Goal: Information Seeking & Learning: Learn about a topic

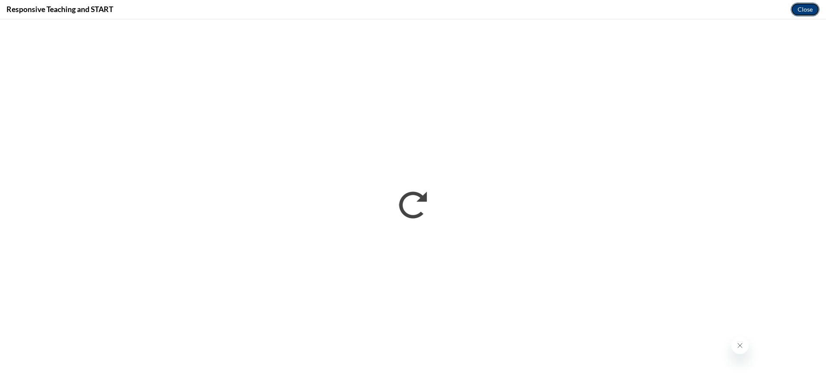
click at [804, 12] on button "Close" at bounding box center [805, 10] width 29 height 14
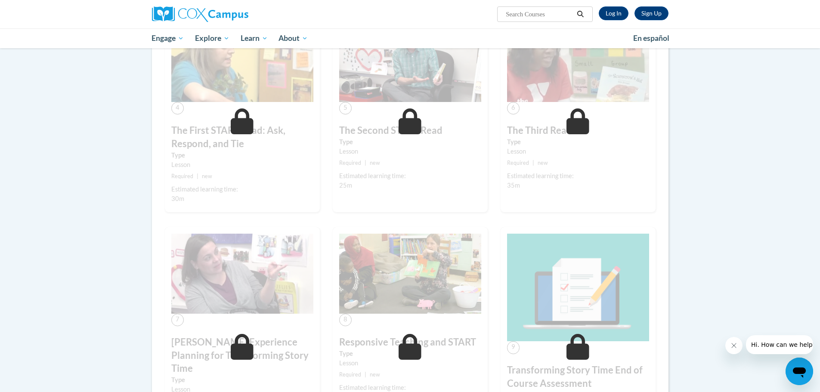
scroll to position [430, 0]
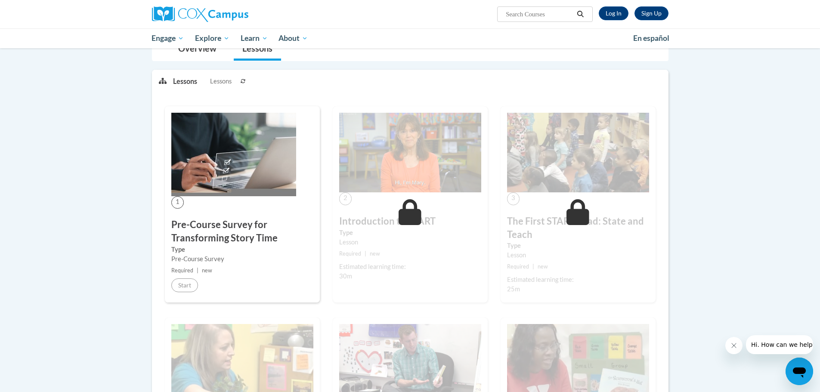
scroll to position [129, 0]
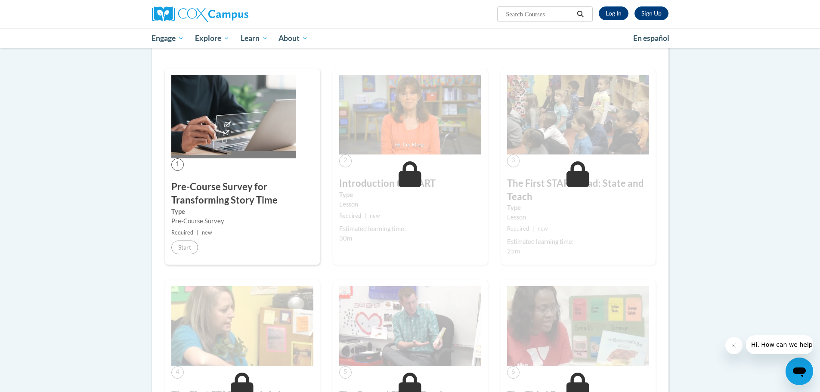
click at [381, 58] on div "Lessons Lessons Preview Activity Previous Next 1" at bounding box center [410, 385] width 517 height 706
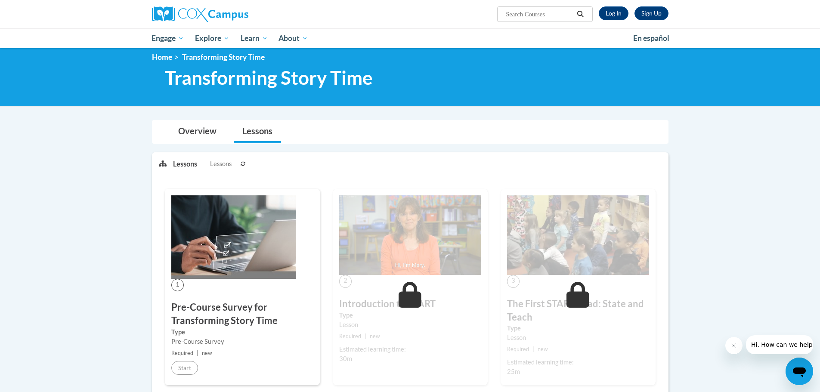
scroll to position [0, 0]
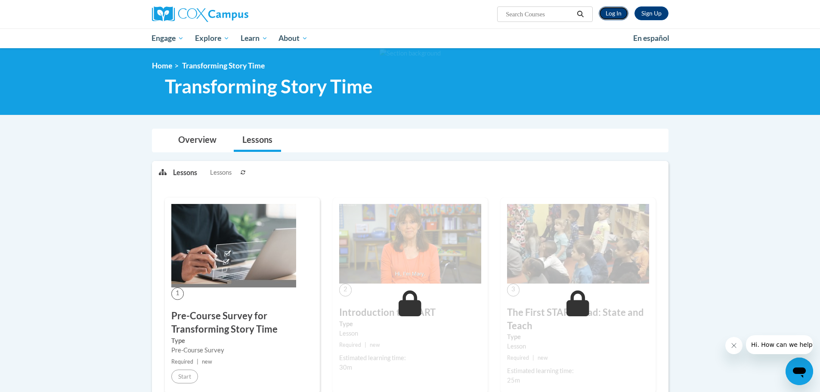
click at [604, 13] on link "Log In" at bounding box center [614, 13] width 30 height 14
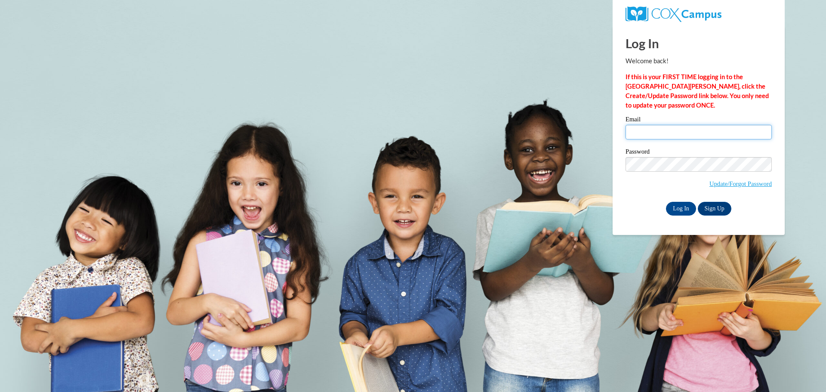
click at [684, 127] on input "Email" at bounding box center [699, 132] width 146 height 15
type input "arosa@lccaa.net"
click at [670, 206] on input "Log In" at bounding box center [681, 209] width 30 height 14
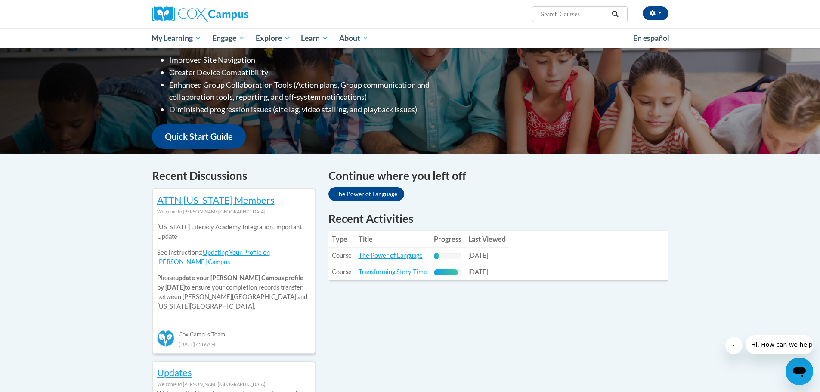
scroll to position [172, 0]
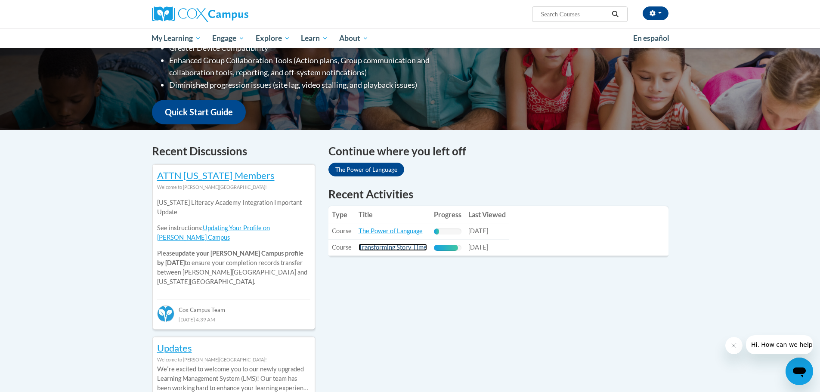
click at [403, 250] on link "Transforming Story Time" at bounding box center [393, 247] width 68 height 7
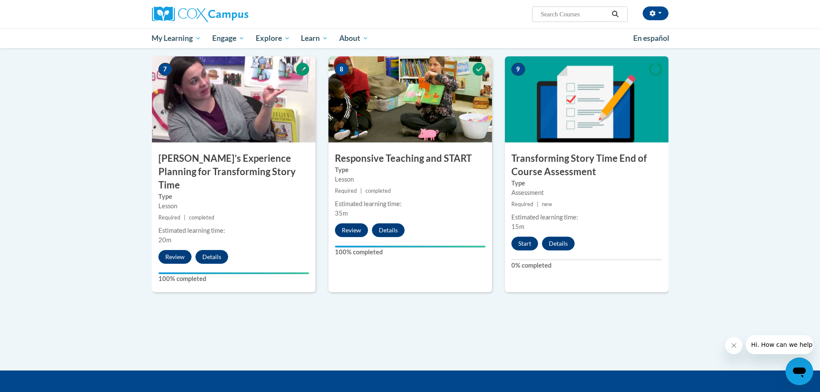
scroll to position [646, 0]
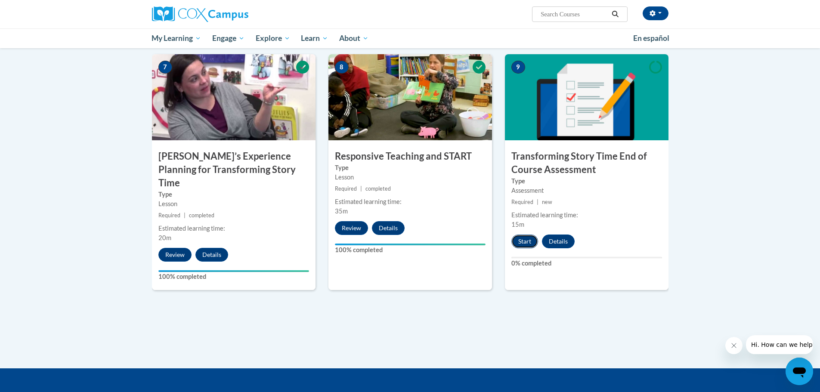
click at [527, 247] on button "Start" at bounding box center [524, 242] width 27 height 14
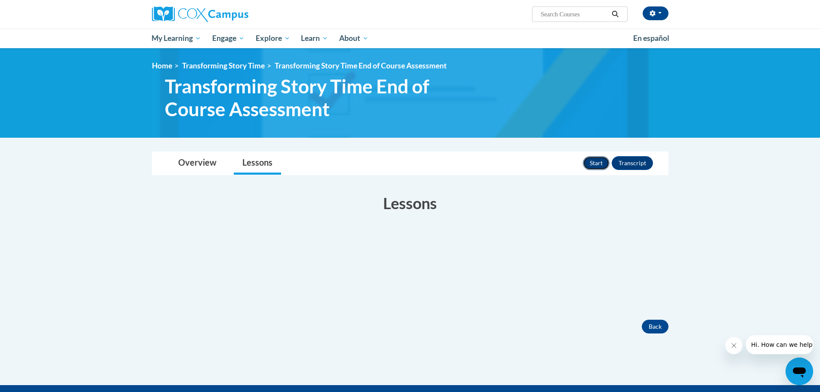
click at [599, 158] on button "Start" at bounding box center [596, 163] width 27 height 14
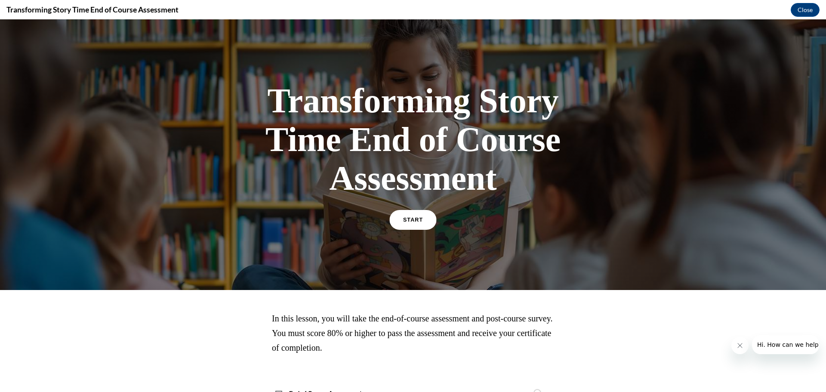
click at [427, 227] on link "START" at bounding box center [413, 220] width 47 height 20
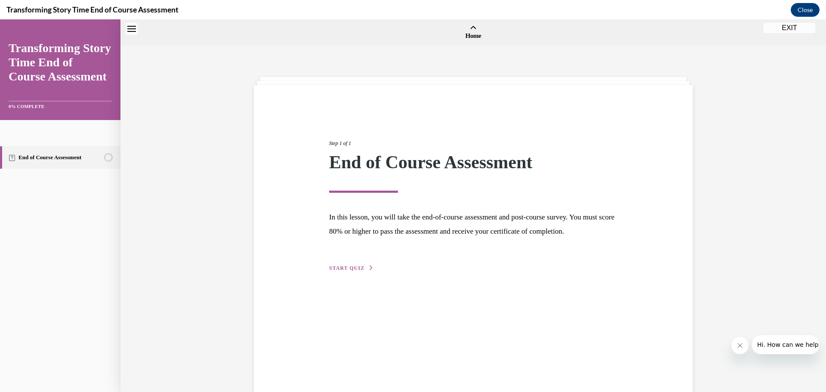
scroll to position [27, 0]
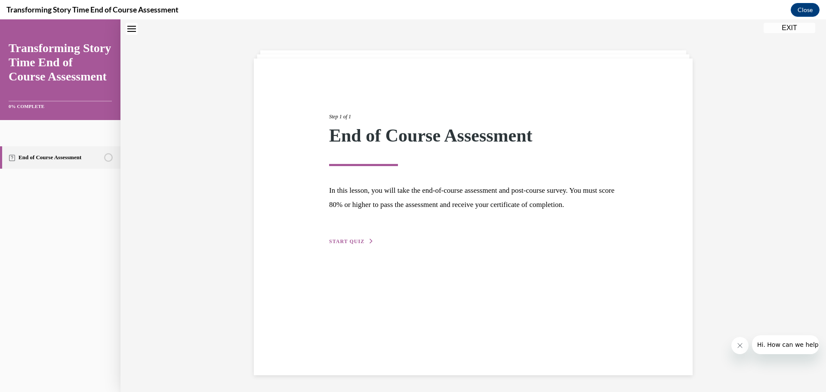
click at [362, 245] on button "START QUIZ" at bounding box center [351, 242] width 45 height 8
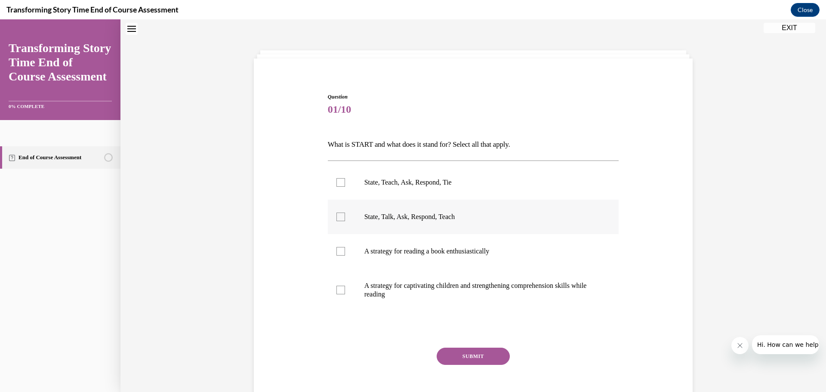
click at [457, 211] on label "State, Talk, Ask, Respond, Teach" at bounding box center [473, 217] width 291 height 34
click at [345, 213] on input "State, Talk, Ask, Respond, Teach" at bounding box center [341, 217] width 9 height 9
checkbox input "true"
click at [472, 355] on button "SUBMIT" at bounding box center [473, 356] width 73 height 17
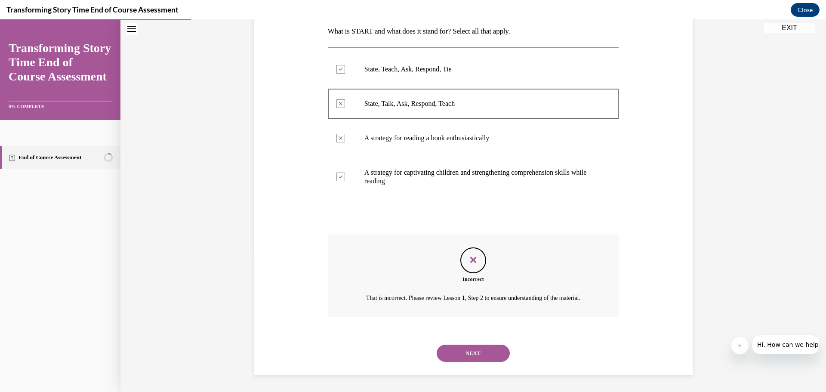
scroll to position [150, 0]
click at [471, 353] on button "NEXT" at bounding box center [473, 353] width 73 height 17
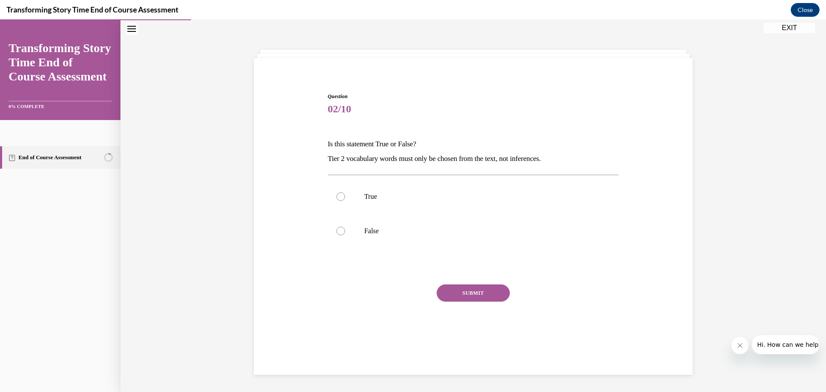
scroll to position [27, 0]
click at [440, 203] on label "True" at bounding box center [473, 196] width 291 height 34
click at [345, 201] on input "True" at bounding box center [341, 196] width 9 height 9
radio input "true"
click at [449, 244] on label "False" at bounding box center [473, 231] width 291 height 34
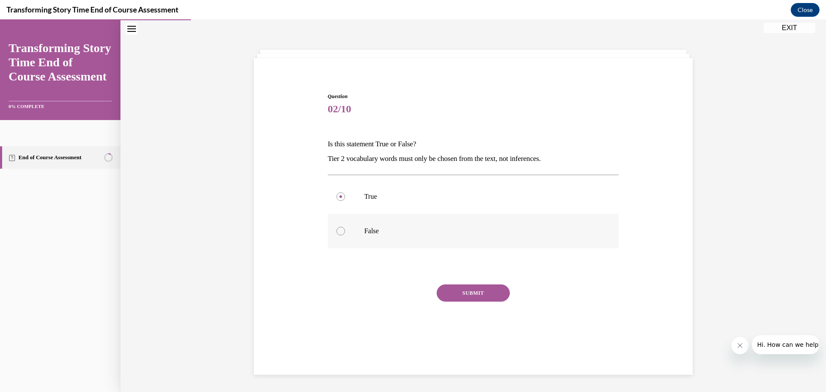
click at [345, 235] on input "False" at bounding box center [341, 231] width 9 height 9
radio input "true"
click at [466, 299] on button "SUBMIT" at bounding box center [473, 293] width 73 height 17
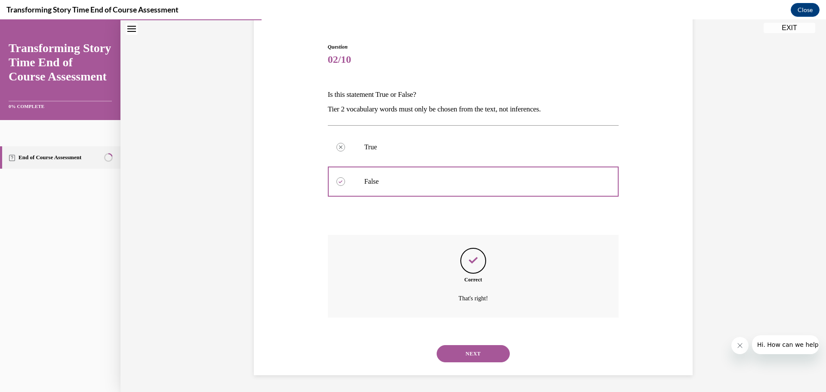
scroll to position [77, 0]
click at [458, 345] on button "NEXT" at bounding box center [473, 353] width 73 height 17
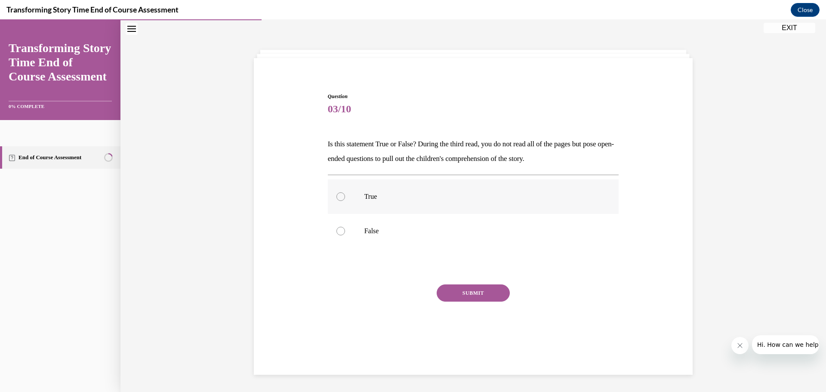
click at [430, 197] on p "True" at bounding box center [481, 196] width 233 height 9
click at [345, 197] on input "True" at bounding box center [341, 196] width 9 height 9
radio input "true"
click at [460, 292] on button "SUBMIT" at bounding box center [473, 293] width 73 height 17
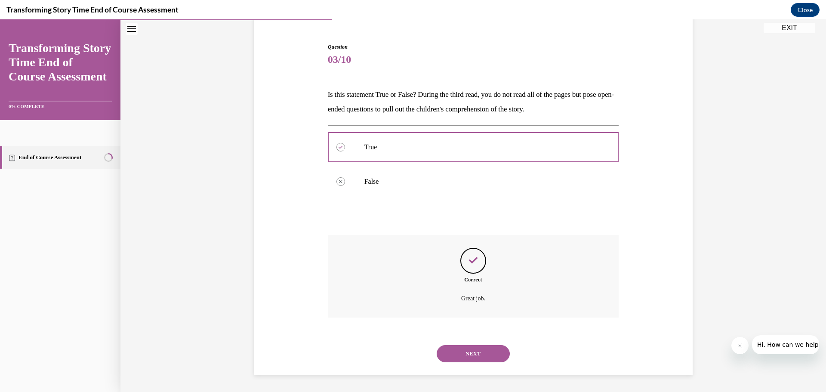
scroll to position [77, 0]
click at [473, 348] on button "NEXT" at bounding box center [473, 353] width 73 height 17
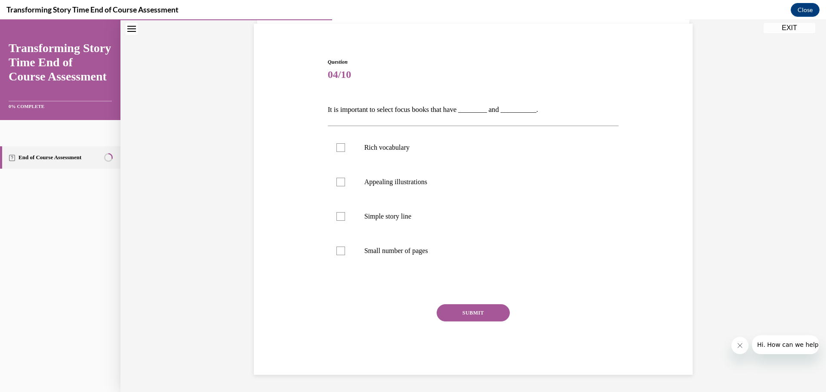
scroll to position [30, 0]
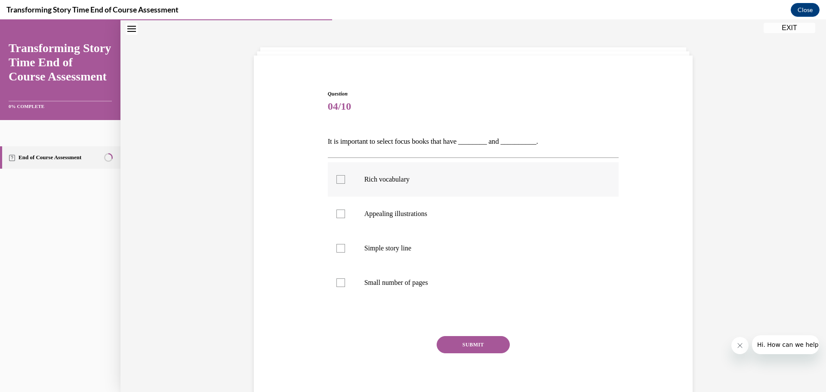
click at [434, 183] on p "Rich vocabulary" at bounding box center [481, 179] width 233 height 9
click at [345, 183] on input "Rich vocabulary" at bounding box center [341, 179] width 9 height 9
checkbox input "true"
click at [452, 213] on p "Appealing illustrations" at bounding box center [481, 214] width 233 height 9
click at [345, 213] on input "Appealing illustrations" at bounding box center [341, 214] width 9 height 9
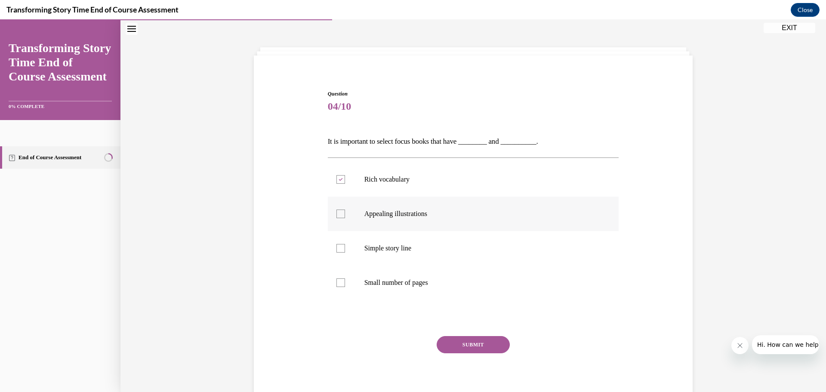
checkbox input "true"
click at [453, 341] on button "SUBMIT" at bounding box center [473, 344] width 73 height 17
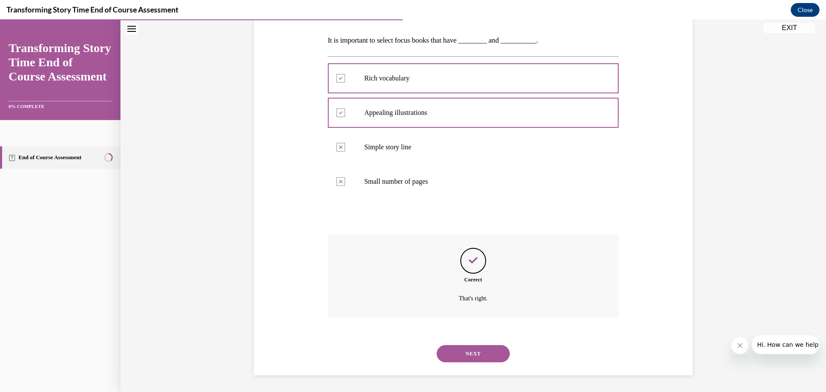
scroll to position [131, 0]
click at [469, 350] on button "NEXT" at bounding box center [473, 353] width 73 height 17
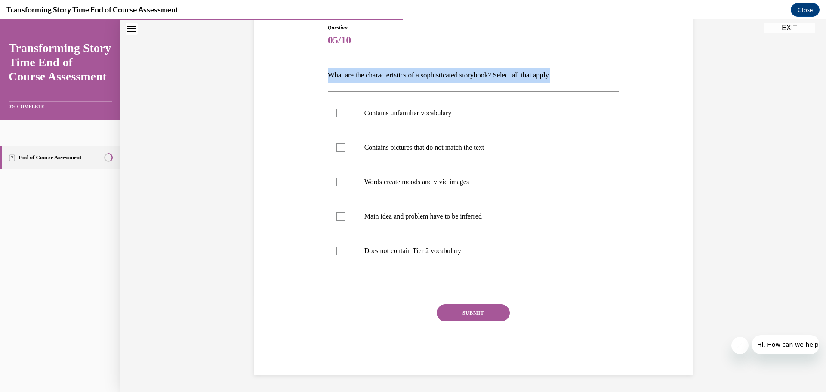
drag, startPoint x: 599, startPoint y: 68, endPoint x: 321, endPoint y: 79, distance: 277.8
click at [321, 79] on div "Question 05/10 What are the characteristics of a sophisticated storybook? Selec…" at bounding box center [473, 186] width 443 height 377
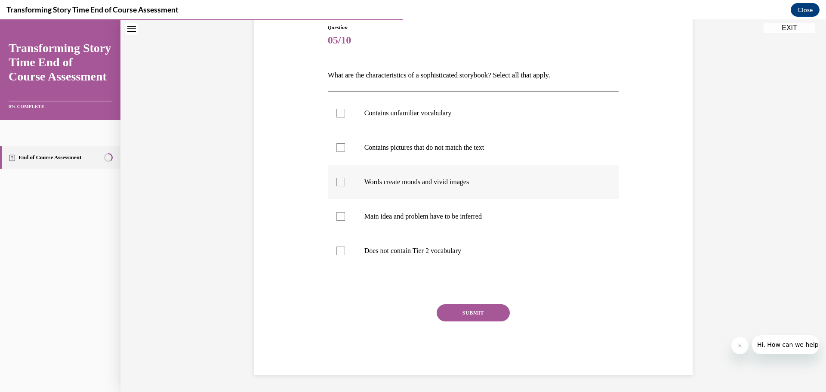
click at [425, 190] on label "Words create moods and vivid images" at bounding box center [473, 182] width 291 height 34
click at [345, 186] on input "Words create moods and vivid images" at bounding box center [341, 182] width 9 height 9
checkbox input "true"
click at [408, 118] on label "Contains unfamiliar vocabulary" at bounding box center [473, 113] width 291 height 34
click at [345, 118] on input "Contains unfamiliar vocabulary" at bounding box center [341, 113] width 9 height 9
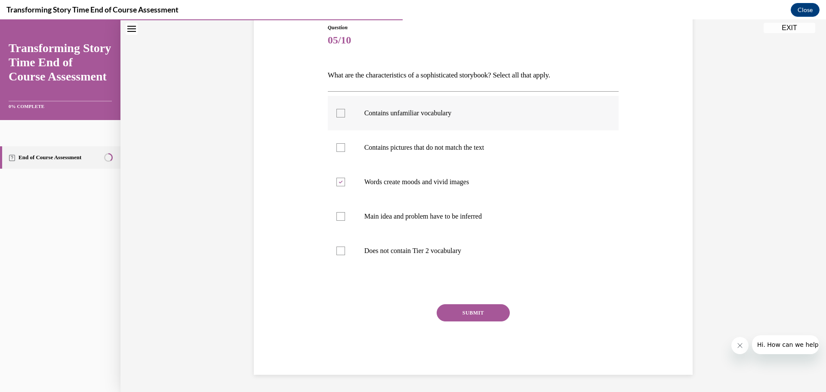
checkbox input "true"
click at [459, 306] on button "SUBMIT" at bounding box center [473, 312] width 73 height 17
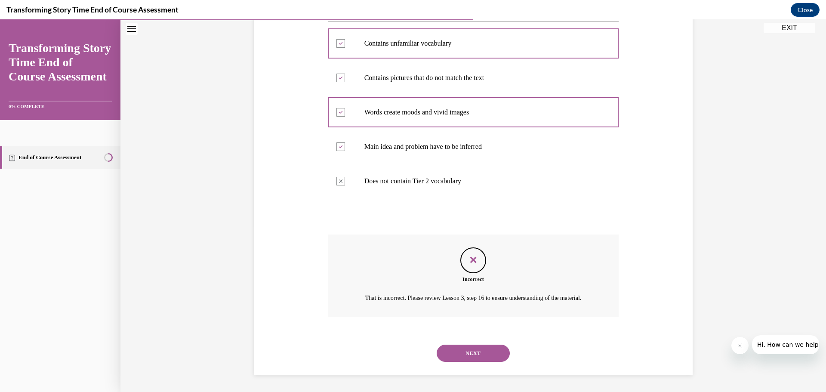
scroll to position [176, 0]
click at [475, 356] on button "NEXT" at bounding box center [473, 353] width 73 height 17
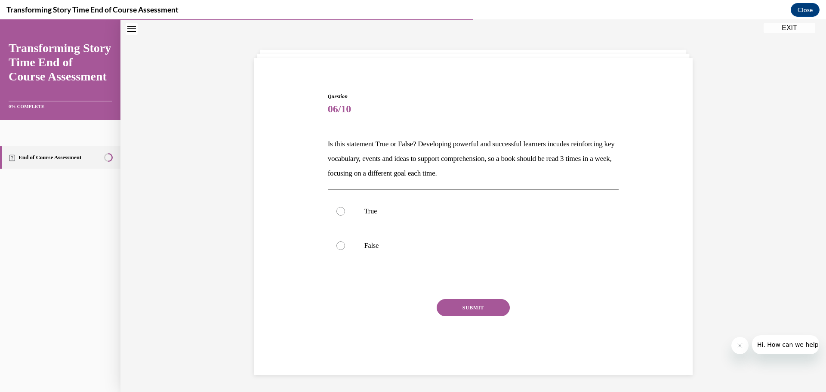
scroll to position [27, 0]
drag, startPoint x: 523, startPoint y: 173, endPoint x: 309, endPoint y: 145, distance: 214.9
click at [308, 147] on div "Question 06/10 Is this statement True or False? Developing powerful and success…" at bounding box center [473, 218] width 443 height 303
click at [344, 207] on label "True" at bounding box center [473, 211] width 291 height 34
click at [344, 207] on input "True" at bounding box center [341, 211] width 9 height 9
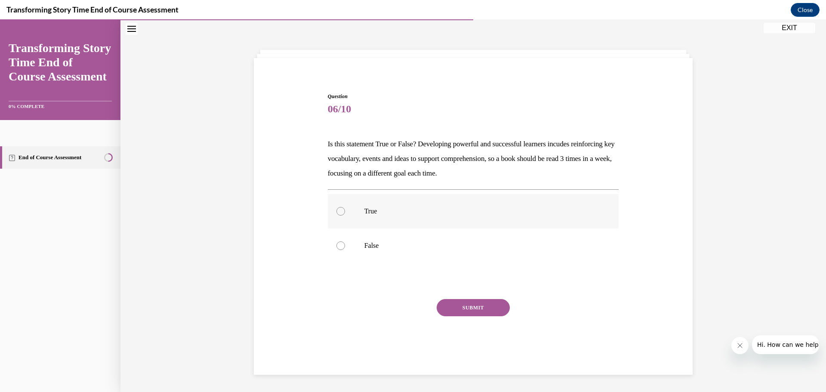
radio input "true"
click at [463, 304] on button "SUBMIT" at bounding box center [473, 307] width 73 height 17
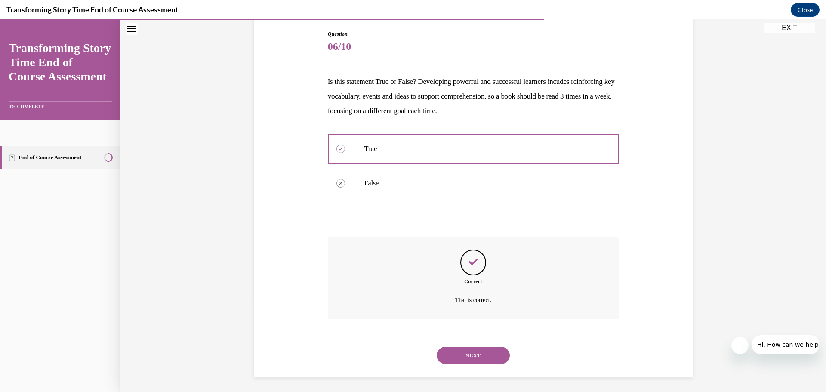
scroll to position [92, 0]
click at [472, 365] on div "NEXT" at bounding box center [473, 353] width 291 height 34
click at [477, 356] on button "NEXT" at bounding box center [473, 353] width 73 height 17
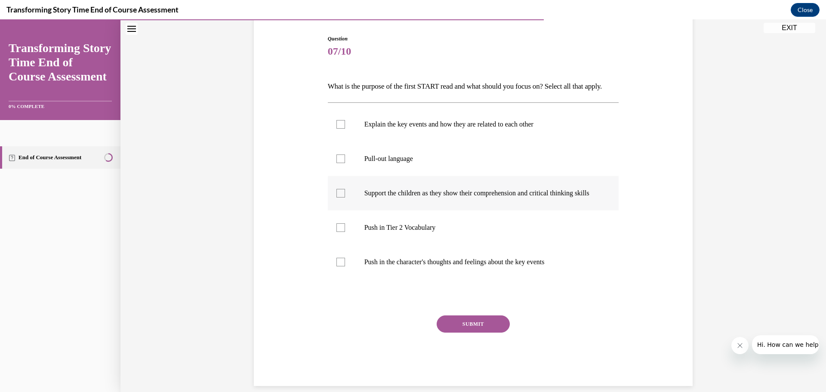
scroll to position [88, 0]
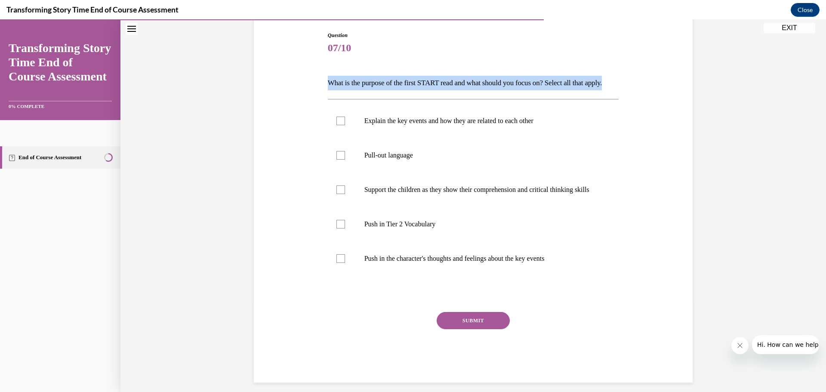
drag, startPoint x: 361, startPoint y: 96, endPoint x: 318, endPoint y: 77, distance: 46.5
click at [318, 77] on div "Question 07/10 What is the purpose of the first START read and what should you …" at bounding box center [473, 194] width 443 height 377
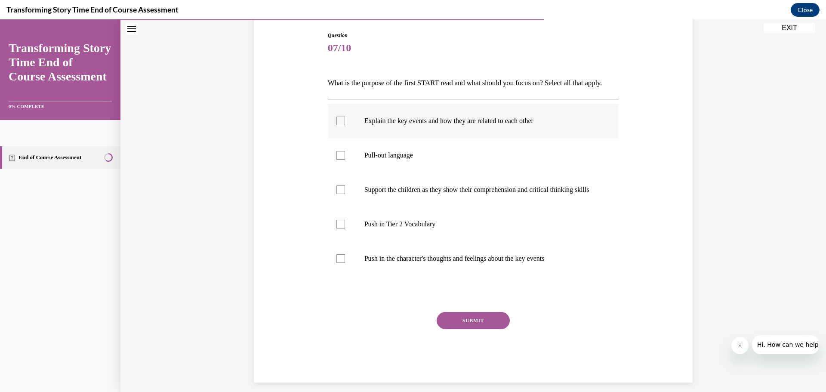
click at [402, 125] on p "Explain the key events and how they are related to each other" at bounding box center [481, 121] width 233 height 9
click at [345, 125] on input "Explain the key events and how they are related to each other" at bounding box center [341, 121] width 9 height 9
checkbox input "true"
click at [395, 160] on p "Pull-out language" at bounding box center [481, 155] width 233 height 9
click at [345, 160] on input "Pull-out language" at bounding box center [341, 155] width 9 height 9
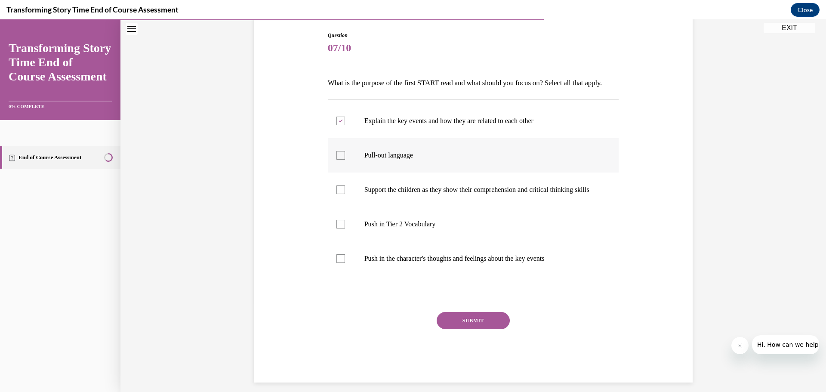
checkbox input "true"
click at [400, 190] on label "Support the children as they show their comprehension and critical thinking ski…" at bounding box center [473, 190] width 291 height 34
click at [345, 190] on input "Support the children as they show their comprehension and critical thinking ski…" at bounding box center [341, 190] width 9 height 9
checkbox input "true"
click at [463, 329] on button "SUBMIT" at bounding box center [473, 320] width 73 height 17
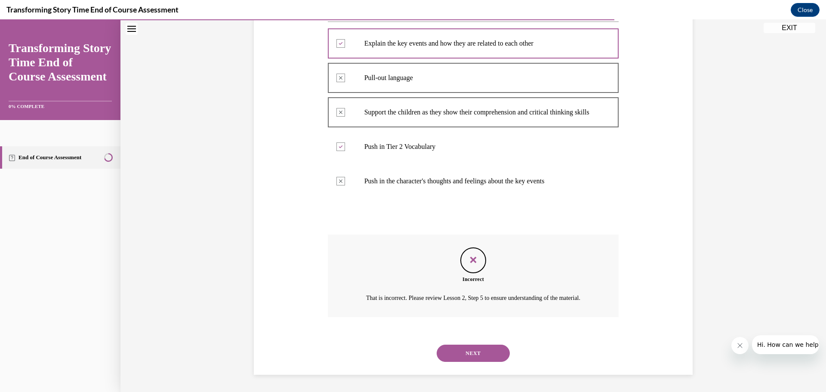
scroll to position [199, 0]
click at [456, 345] on button "NEXT" at bounding box center [473, 353] width 73 height 17
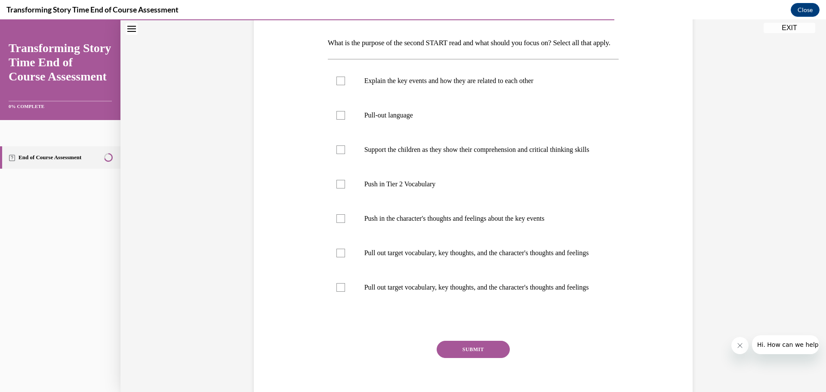
scroll to position [129, 0]
click at [460, 84] on p "Explain the key events and how they are related to each other" at bounding box center [481, 80] width 233 height 9
click at [345, 84] on input "Explain the key events and how they are related to each other" at bounding box center [341, 80] width 9 height 9
checkbox input "true"
click at [452, 124] on label "Pull-out language" at bounding box center [473, 114] width 291 height 34
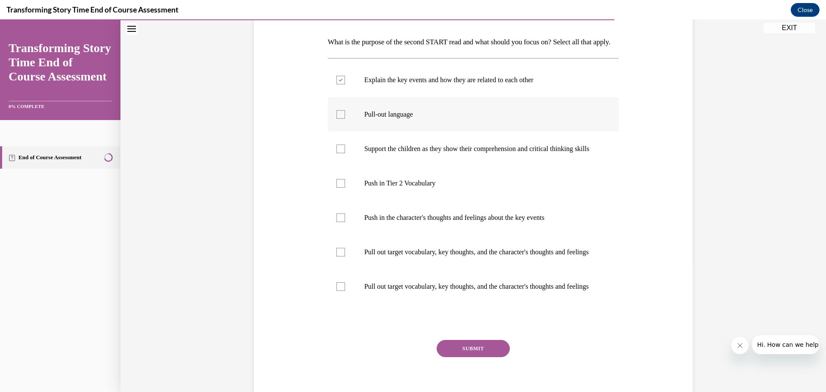
click at [345, 119] on input "Pull-out language" at bounding box center [341, 114] width 9 height 9
checkbox input "true"
click at [459, 153] on p "Support the children as they show their comprehension and critical thinking ski…" at bounding box center [481, 149] width 233 height 9
click at [345, 153] on input "Support the children as they show their comprehension and critical thinking ski…" at bounding box center [341, 149] width 9 height 9
checkbox input "true"
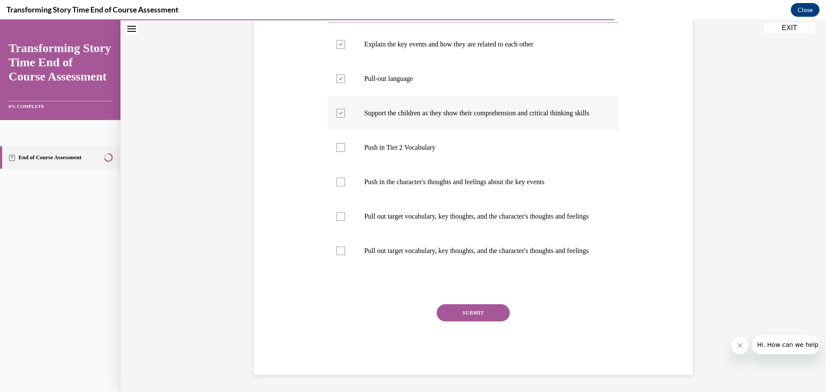
scroll to position [205, 0]
click at [458, 304] on div "Question 08/10 What is the purpose of the second START read and what should you…" at bounding box center [473, 165] width 291 height 420
click at [457, 309] on button "SUBMIT" at bounding box center [473, 312] width 73 height 17
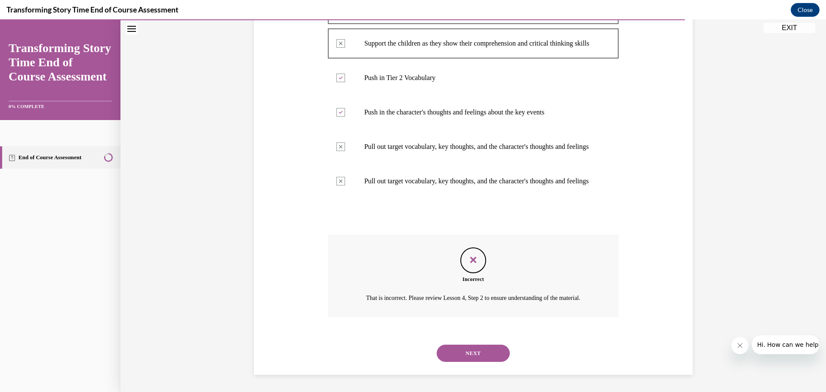
scroll to position [285, 0]
click at [459, 340] on div "NEXT" at bounding box center [473, 353] width 291 height 34
click at [457, 347] on button "NEXT" at bounding box center [473, 353] width 73 height 17
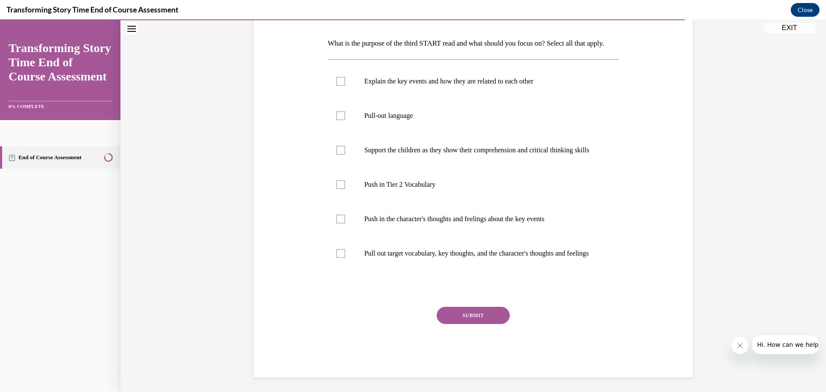
scroll to position [129, 0]
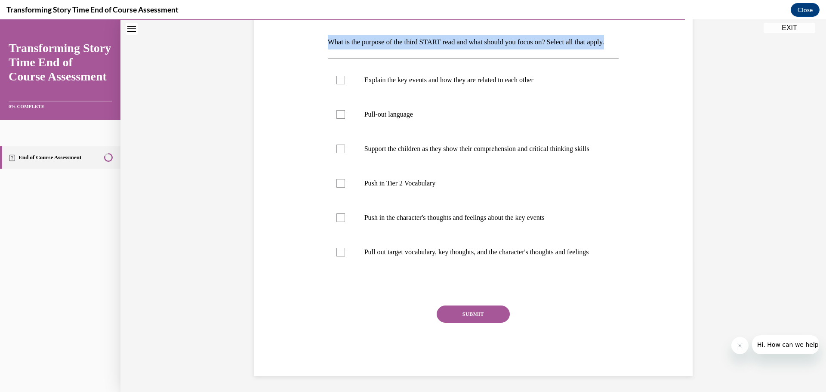
drag, startPoint x: 329, startPoint y: 50, endPoint x: 314, endPoint y: 43, distance: 16.6
click at [314, 43] on div "Question 09/10 What is the purpose of the third START read and what should you …" at bounding box center [473, 171] width 443 height 412
click at [387, 132] on label "Pull-out language" at bounding box center [473, 114] width 291 height 34
click at [345, 119] on input "Pull-out language" at bounding box center [341, 114] width 9 height 9
checkbox input "true"
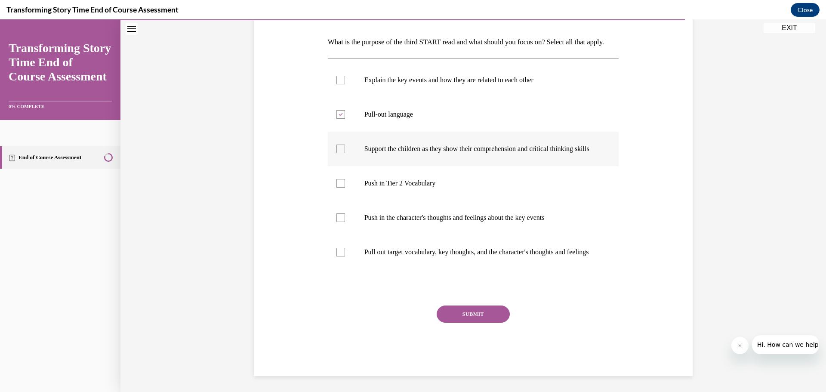
click at [387, 153] on p "Support the children as they show their comprehension and critical thinking ski…" at bounding box center [481, 149] width 233 height 9
click at [345, 153] on input "Support the children as they show their comprehension and critical thinking ski…" at bounding box center [341, 149] width 9 height 9
checkbox input "true"
click at [470, 323] on button "SUBMIT" at bounding box center [473, 314] width 73 height 17
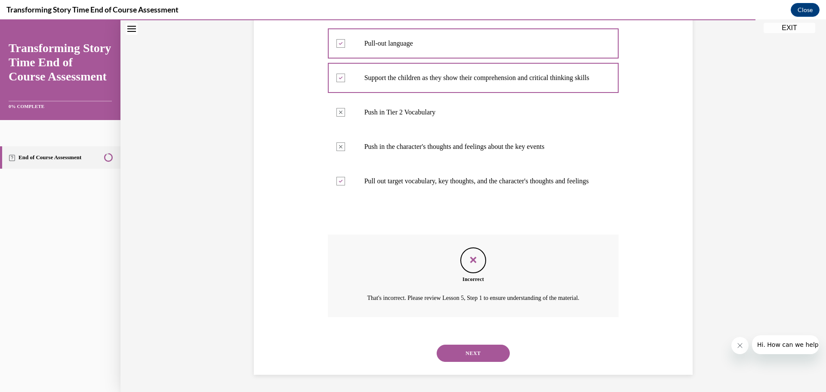
scroll to position [242, 0]
click at [464, 356] on button "NEXT" at bounding box center [473, 353] width 73 height 17
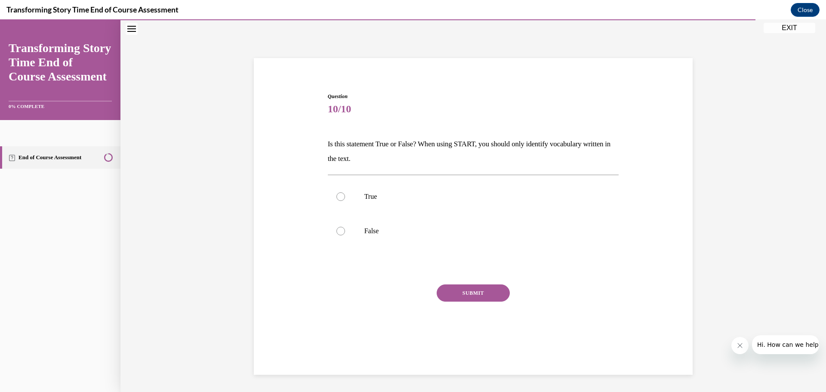
scroll to position [27, 0]
click at [376, 214] on label "False" at bounding box center [473, 231] width 291 height 34
click at [345, 227] on input "False" at bounding box center [341, 231] width 9 height 9
radio input "true"
click at [459, 284] on div "Question 10/10 Is this statement True or False? When using START, you should on…" at bounding box center [473, 224] width 291 height 263
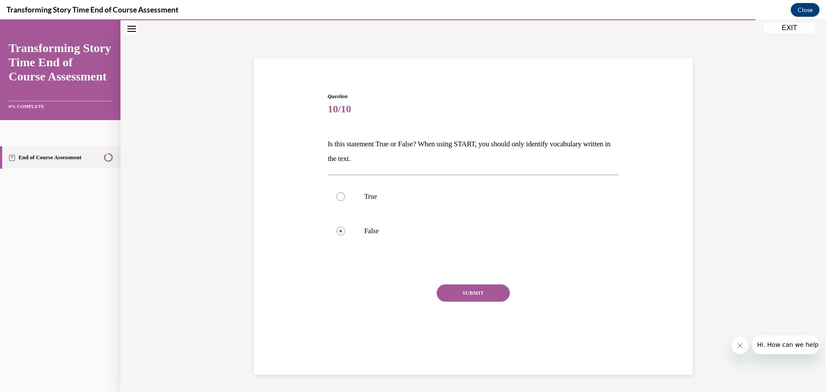
click at [461, 289] on button "SUBMIT" at bounding box center [473, 293] width 73 height 17
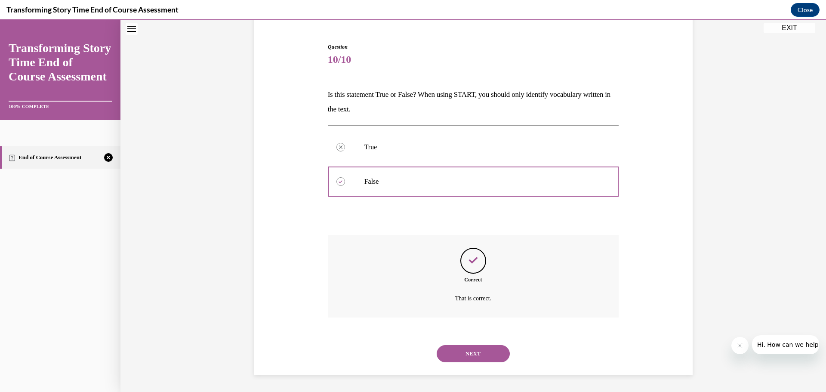
scroll to position [77, 0]
click at [451, 358] on button "NEXT" at bounding box center [473, 353] width 73 height 17
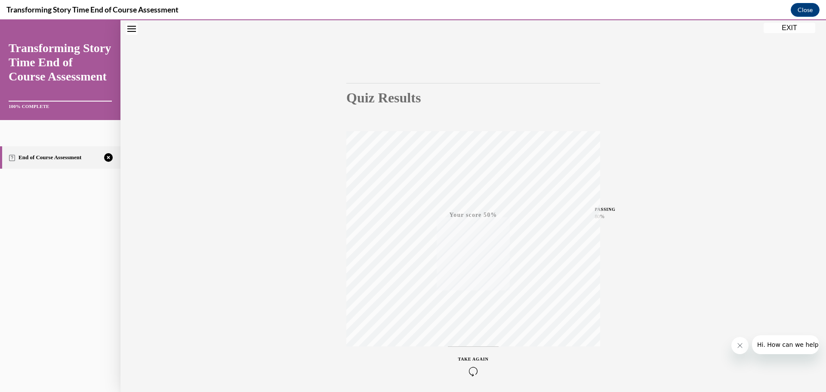
scroll to position [68, 0]
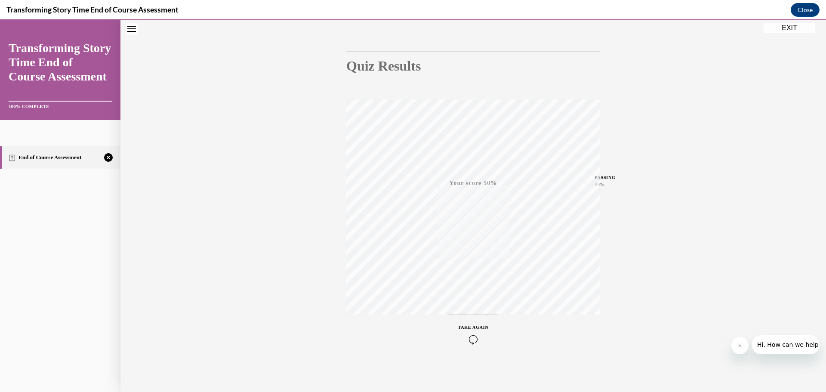
click at [473, 341] on icon "button" at bounding box center [473, 339] width 31 height 9
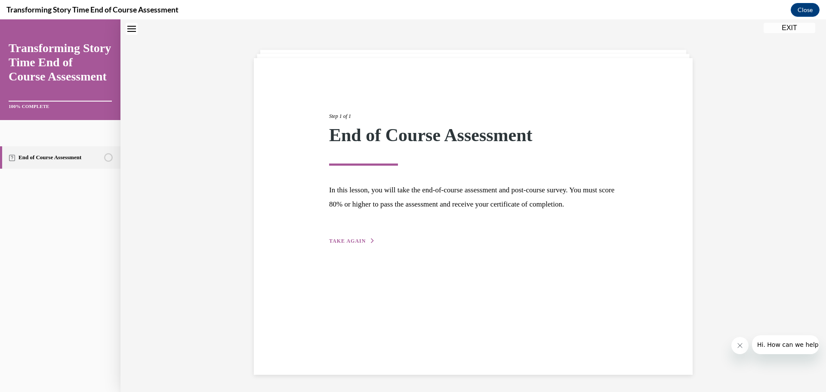
click at [351, 244] on span "TAKE AGAIN" at bounding box center [347, 241] width 37 height 6
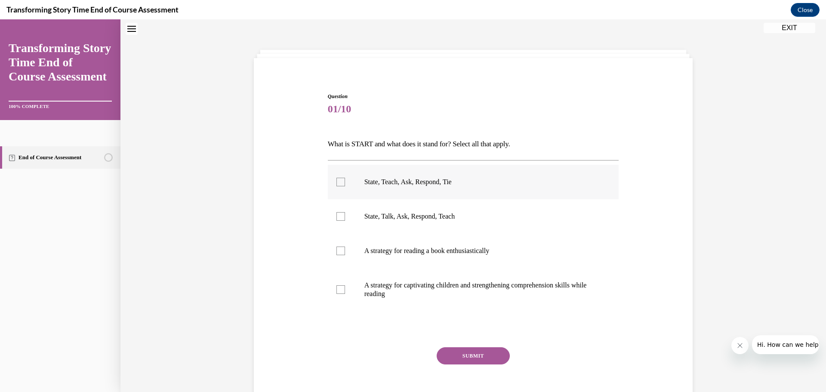
click at [451, 194] on label "State, Teach, Ask, Respond, Tie" at bounding box center [473, 182] width 291 height 34
click at [345, 186] on input "State, Teach, Ask, Respond, Tie" at bounding box center [341, 182] width 9 height 9
checkbox input "true"
click at [470, 352] on button "SUBMIT" at bounding box center [473, 355] width 73 height 17
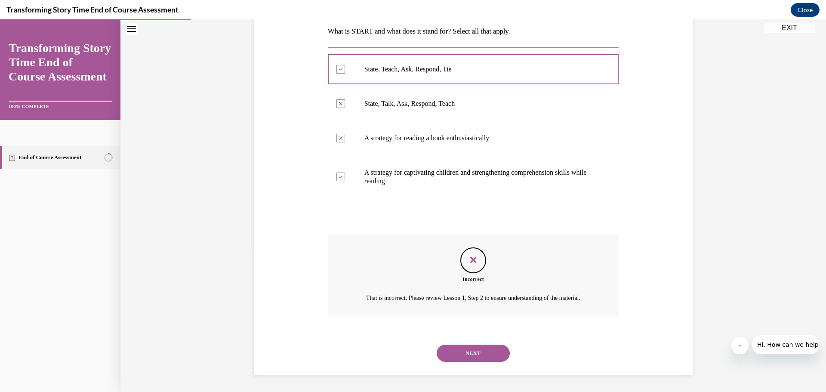
scroll to position [150, 0]
click at [470, 352] on button "NEXT" at bounding box center [473, 353] width 73 height 17
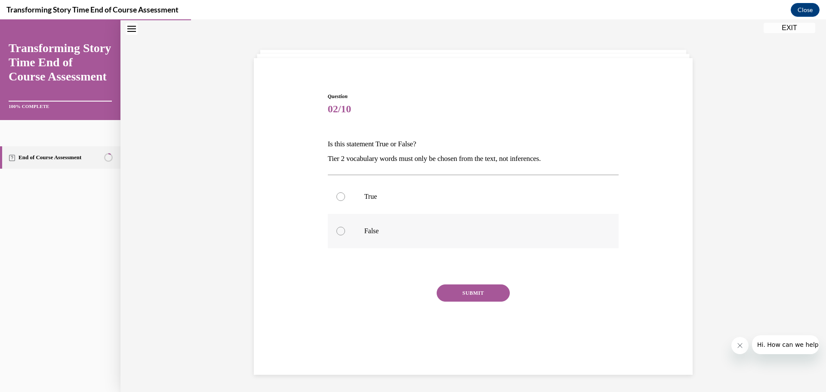
click at [411, 224] on label "False" at bounding box center [473, 231] width 291 height 34
click at [345, 227] on input "False" at bounding box center [341, 231] width 9 height 9
radio input "true"
click at [462, 287] on button "SUBMIT" at bounding box center [473, 293] width 73 height 17
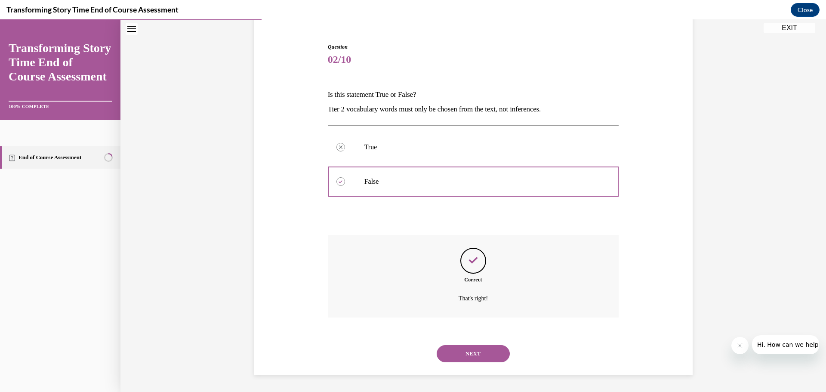
scroll to position [77, 0]
click at [478, 352] on button "NEXT" at bounding box center [473, 353] width 73 height 17
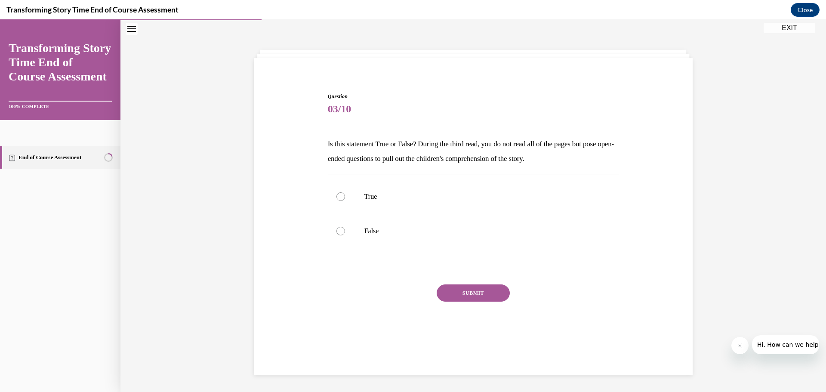
scroll to position [27, 0]
click at [448, 185] on label "True" at bounding box center [473, 196] width 291 height 34
click at [345, 192] on input "True" at bounding box center [341, 196] width 9 height 9
radio input "true"
click at [479, 295] on button "SUBMIT" at bounding box center [473, 293] width 73 height 17
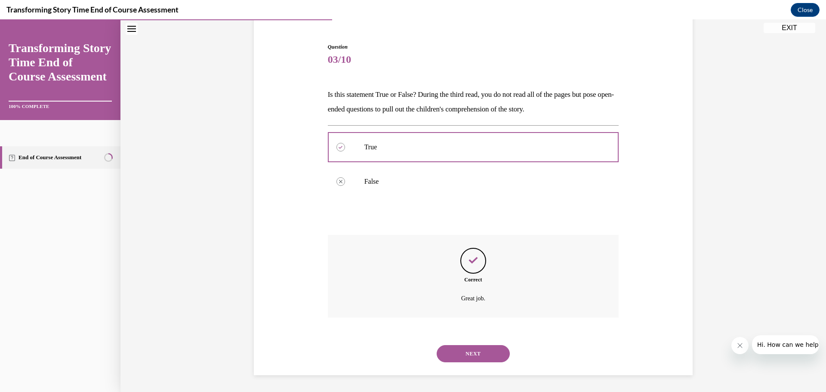
scroll to position [77, 0]
click at [476, 356] on button "NEXT" at bounding box center [473, 353] width 73 height 17
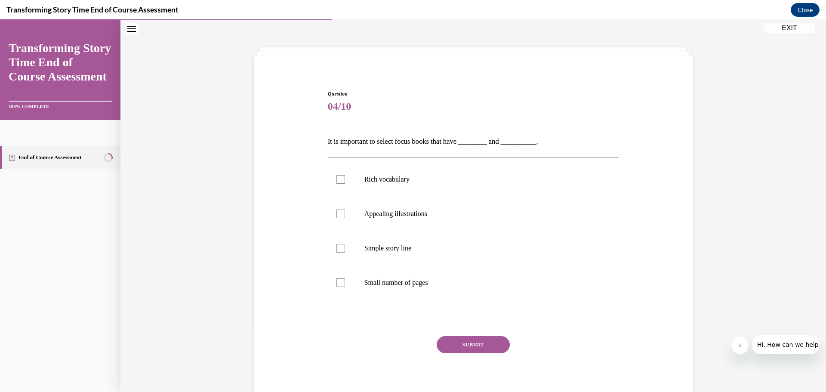
scroll to position [30, 0]
click at [399, 186] on label "Rich vocabulary" at bounding box center [473, 179] width 291 height 34
click at [345, 184] on input "Rich vocabulary" at bounding box center [341, 179] width 9 height 9
checkbox input "true"
click at [398, 212] on p "Appealing illustrations" at bounding box center [481, 214] width 233 height 9
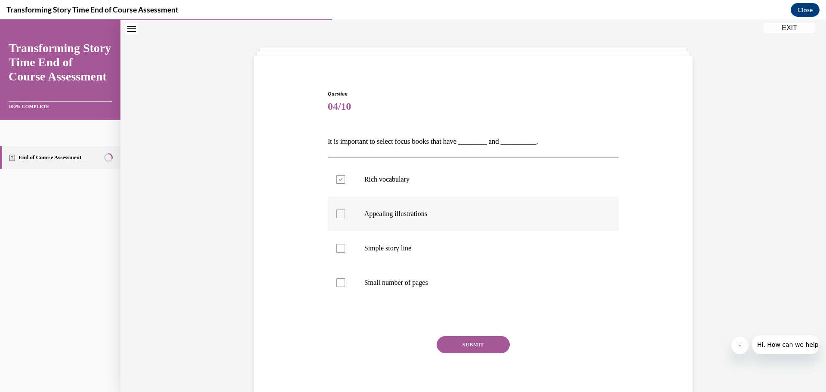
click at [345, 212] on input "Appealing illustrations" at bounding box center [341, 214] width 9 height 9
checkbox input "true"
click at [470, 343] on button "SUBMIT" at bounding box center [473, 344] width 73 height 17
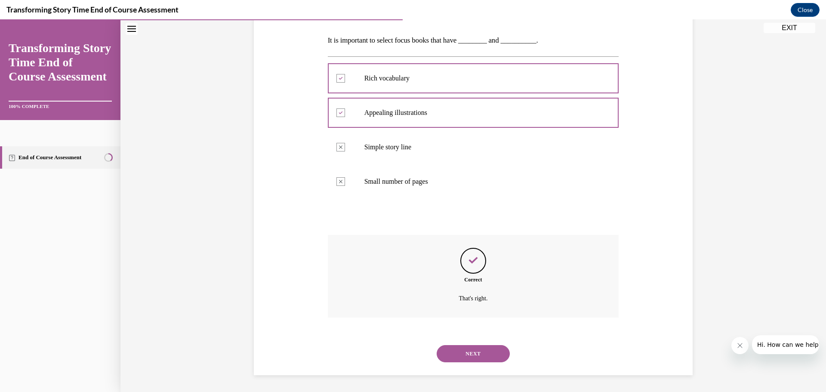
scroll to position [131, 0]
click at [469, 353] on button "NEXT" at bounding box center [473, 353] width 73 height 17
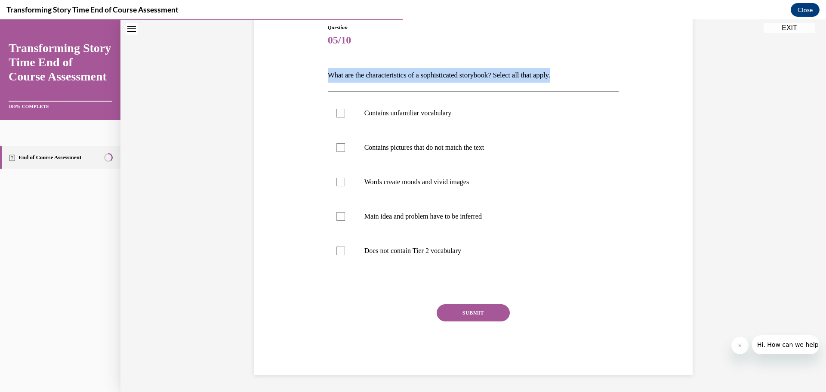
drag, startPoint x: 569, startPoint y: 76, endPoint x: 325, endPoint y: 67, distance: 244.2
click at [328, 67] on div "Question 05/10 What are the characteristics of a sophisticated storybook? Selec…" at bounding box center [473, 199] width 291 height 351
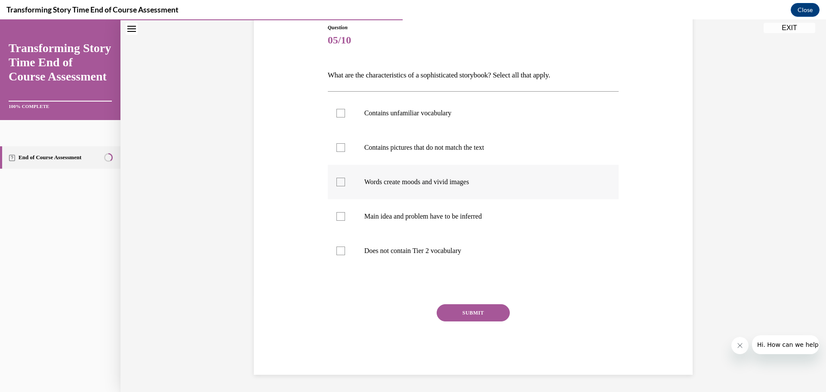
click at [402, 189] on label "Words create moods and vivid images" at bounding box center [473, 182] width 291 height 34
click at [345, 186] on input "Words create moods and vivid images" at bounding box center [341, 182] width 9 height 9
checkbox input "true"
click at [406, 222] on label "Main idea and problem have to be inferred" at bounding box center [473, 216] width 291 height 34
click at [345, 221] on input "Main idea and problem have to be inferred" at bounding box center [341, 216] width 9 height 9
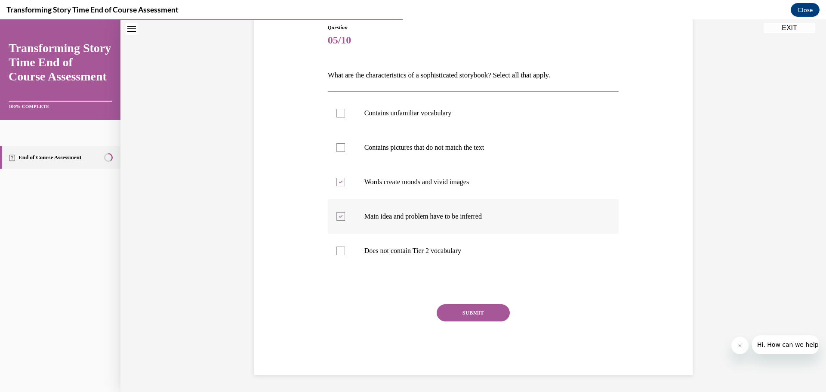
click at [406, 222] on label "Main idea and problem have to be inferred" at bounding box center [473, 216] width 291 height 34
click at [345, 221] on input "Main idea and problem have to be inferred" at bounding box center [341, 216] width 9 height 9
click at [406, 222] on label "Main idea and problem have to be inferred" at bounding box center [473, 216] width 291 height 34
click at [345, 221] on input "Main idea and problem have to be inferred" at bounding box center [341, 216] width 9 height 9
checkbox input "true"
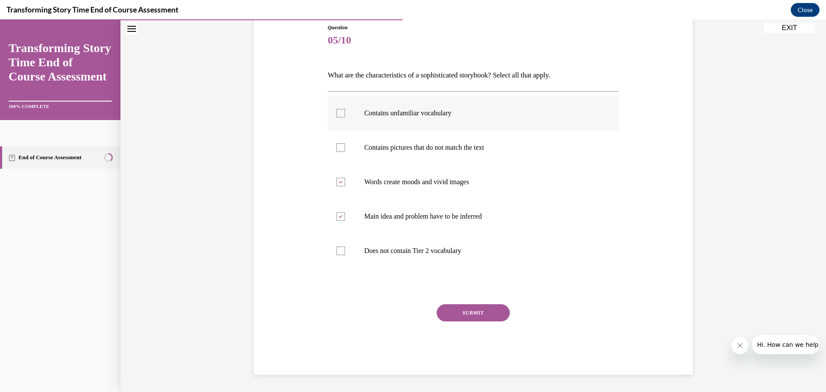
click at [389, 115] on p "Contains unfamiliar vocabulary" at bounding box center [481, 113] width 233 height 9
click at [345, 115] on input "Contains unfamiliar vocabulary" at bounding box center [341, 113] width 9 height 9
checkbox input "true"
click at [466, 317] on button "SUBMIT" at bounding box center [473, 312] width 73 height 17
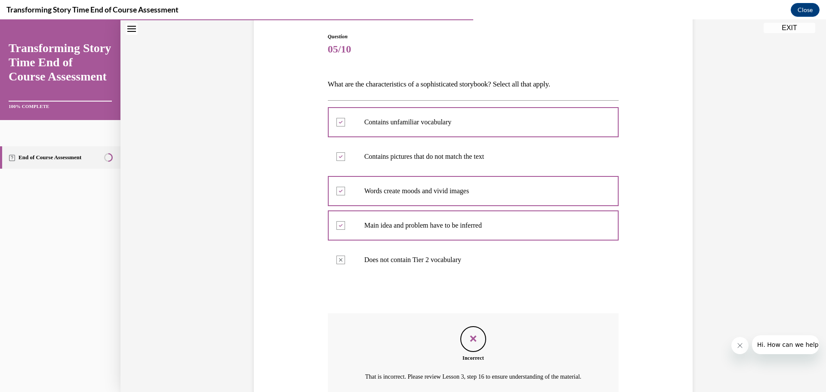
scroll to position [90, 0]
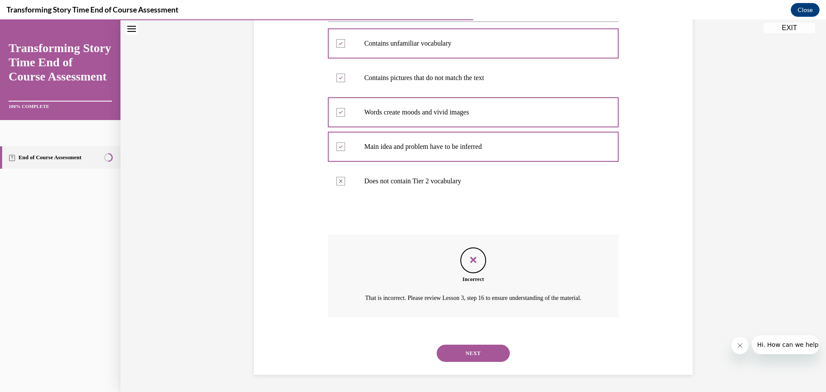
click at [465, 356] on button "NEXT" at bounding box center [473, 353] width 73 height 17
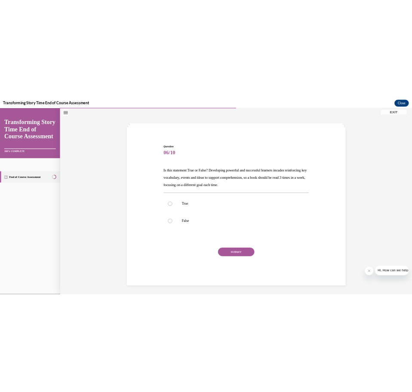
scroll to position [27, 0]
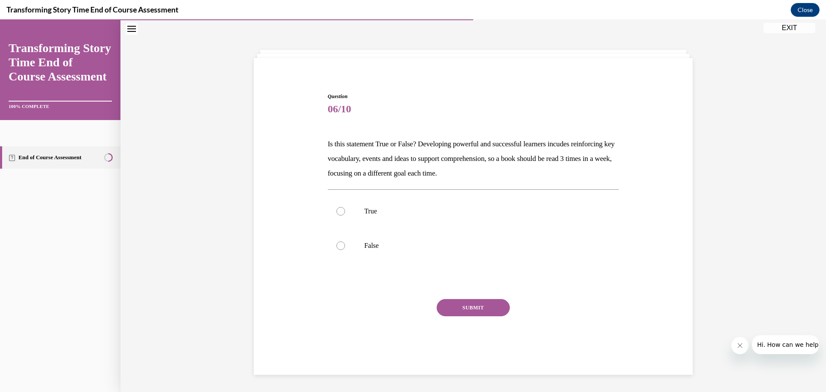
drag, startPoint x: 530, startPoint y: 176, endPoint x: 321, endPoint y: 143, distance: 211.4
click at [321, 143] on div "Question 06/10 Is this statement True or False? Developing powerful and success…" at bounding box center [473, 218] width 443 height 303
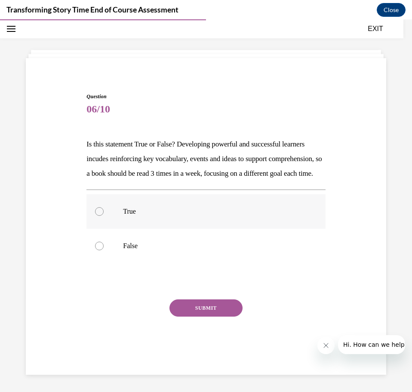
click at [91, 228] on label "True" at bounding box center [206, 211] width 239 height 34
click at [95, 216] on input "True" at bounding box center [99, 211] width 9 height 9
radio input "true"
drag, startPoint x: 218, startPoint y: 320, endPoint x: 124, endPoint y: 268, distance: 107.3
click at [219, 316] on button "SUBMIT" at bounding box center [206, 307] width 73 height 17
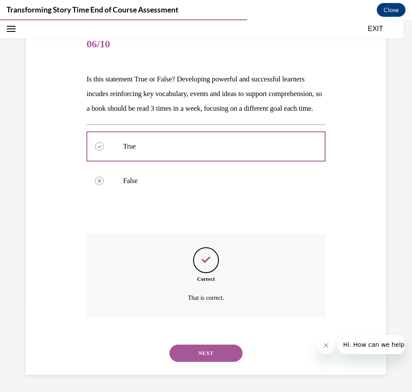
scroll to position [107, 0]
click at [196, 353] on button "NEXT" at bounding box center [206, 352] width 73 height 17
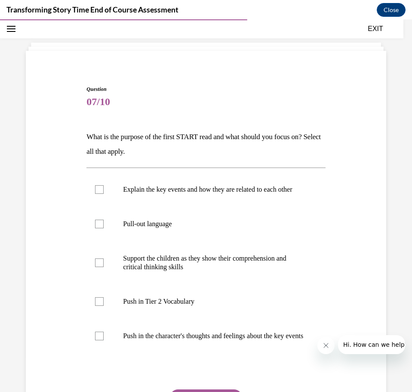
scroll to position [44, 0]
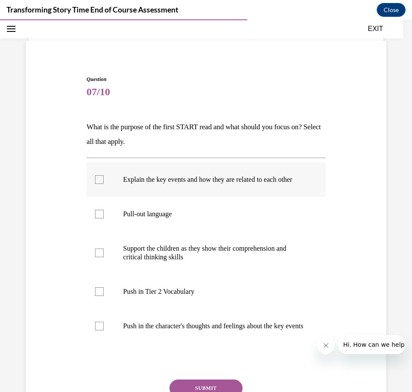
click at [100, 184] on div at bounding box center [99, 179] width 9 height 9
click at [100, 184] on input "Explain the key events and how they are related to each other" at bounding box center [99, 179] width 9 height 9
checkbox input "true"
click at [102, 296] on div at bounding box center [99, 291] width 9 height 9
click at [102, 296] on input "Push in Tier 2 Vocabulary" at bounding box center [99, 291] width 9 height 9
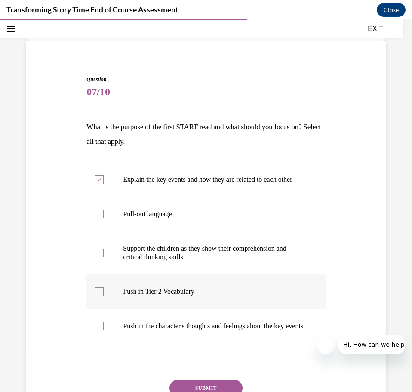
checkbox input "true"
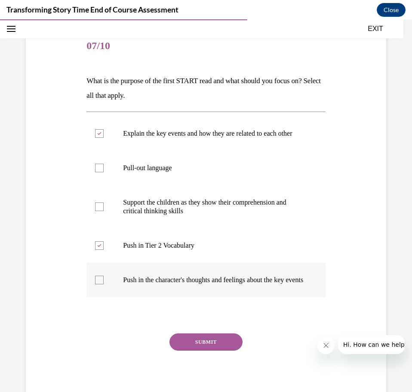
scroll to position [137, 0]
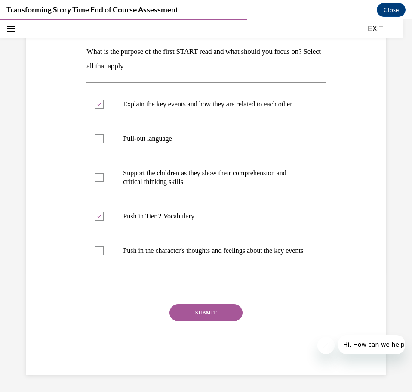
click at [220, 314] on button "SUBMIT" at bounding box center [206, 312] width 73 height 17
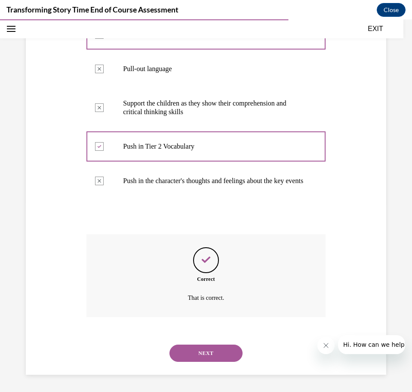
scroll to position [207, 0]
click at [200, 348] on button "NEXT" at bounding box center [206, 352] width 73 height 17
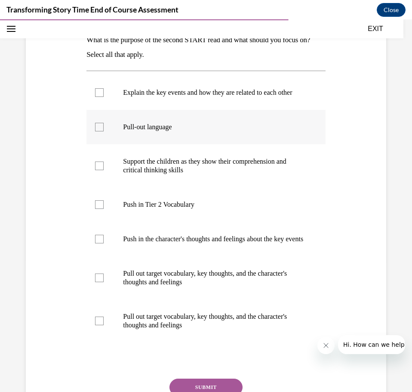
scroll to position [129, 0]
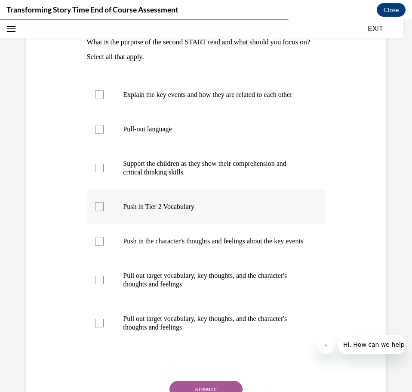
click at [167, 210] on label "Push in Tier 2 Vocabulary" at bounding box center [206, 206] width 239 height 34
click at [104, 210] on input "Push in Tier 2 Vocabulary" at bounding box center [99, 206] width 9 height 9
checkbox input "true"
click at [159, 245] on p "Push in the character's thoughts and feelings about the key events" at bounding box center [213, 241] width 181 height 9
click at [104, 245] on input "Push in the character's thoughts and feelings about the key events" at bounding box center [99, 241] width 9 height 9
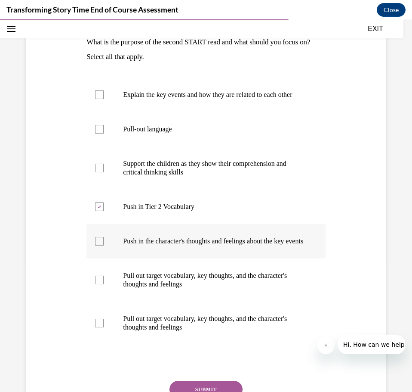
checkbox input "true"
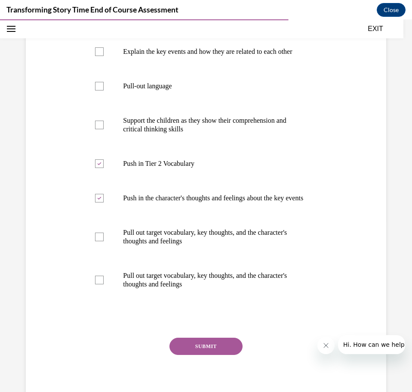
click at [194, 355] on button "SUBMIT" at bounding box center [206, 345] width 73 height 17
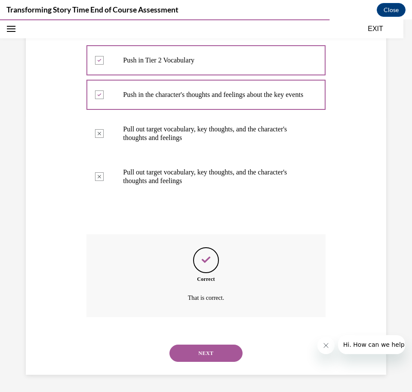
scroll to position [293, 0]
click at [196, 357] on button "NEXT" at bounding box center [206, 352] width 73 height 17
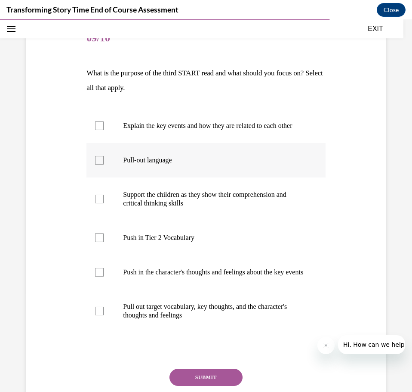
scroll to position [129, 0]
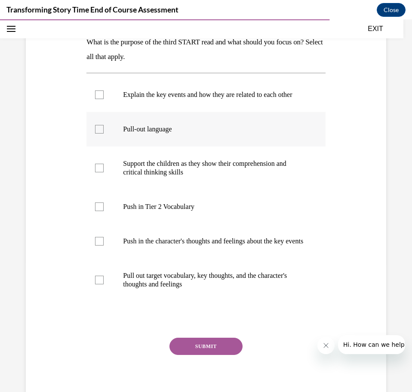
click at [153, 133] on p "Pull-out language" at bounding box center [213, 129] width 181 height 9
click at [104, 133] on input "Pull-out language" at bounding box center [99, 129] width 9 height 9
checkbox input "true"
click at [152, 173] on p "Support the children as they show their comprehension and critical thinking ski…" at bounding box center [213, 167] width 181 height 17
click at [104, 172] on input "Support the children as they show their comprehension and critical thinking ski…" at bounding box center [99, 168] width 9 height 9
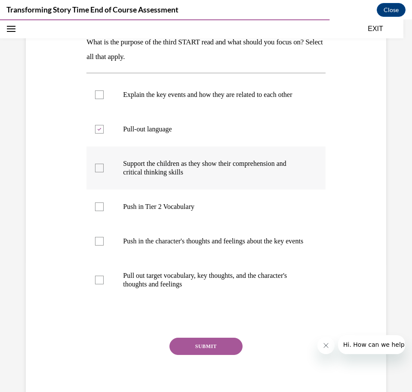
checkbox input "true"
click at [139, 288] on p "Pull out target vocabulary, key thoughts, and the character's thoughts and feel…" at bounding box center [213, 279] width 181 height 17
click at [104, 284] on input "Pull out target vocabulary, key thoughts, and the character's thoughts and feel…" at bounding box center [99, 279] width 9 height 9
checkbox input "true"
click at [198, 355] on button "SUBMIT" at bounding box center [206, 345] width 73 height 17
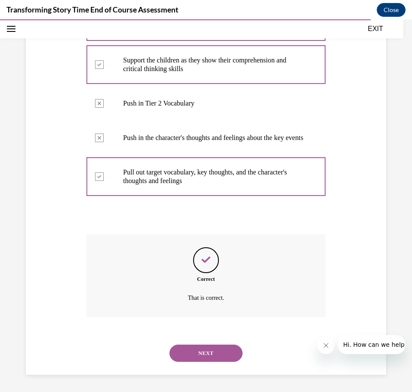
click at [204, 356] on button "NEXT" at bounding box center [206, 352] width 73 height 17
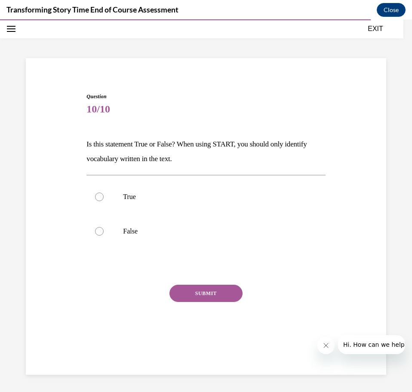
scroll to position [27, 0]
drag, startPoint x: 136, startPoint y: 229, endPoint x: 194, endPoint y: 254, distance: 63.2
click at [136, 229] on p "False" at bounding box center [213, 231] width 181 height 9
click at [104, 229] on input "False" at bounding box center [99, 231] width 9 height 9
radio input "true"
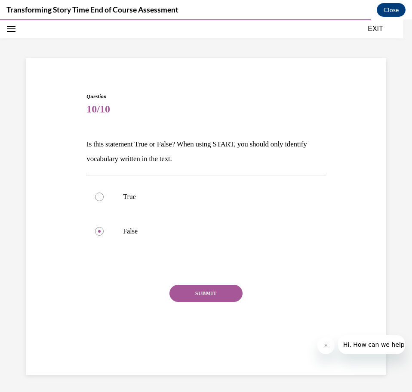
click at [224, 289] on button "SUBMIT" at bounding box center [206, 293] width 73 height 17
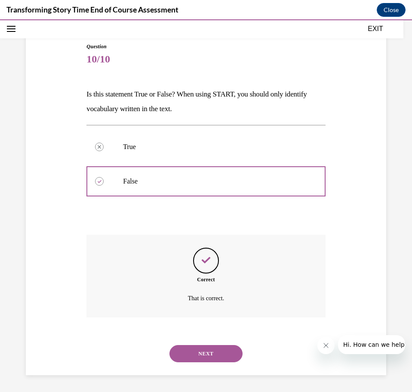
scroll to position [77, 0]
click at [219, 357] on button "NEXT" at bounding box center [206, 352] width 73 height 17
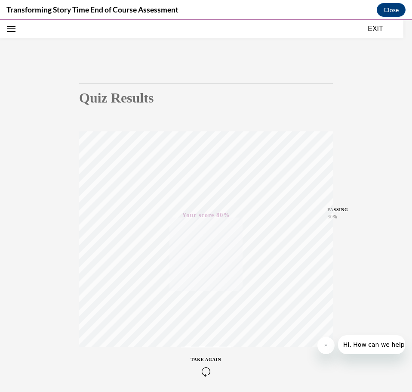
scroll to position [69, 0]
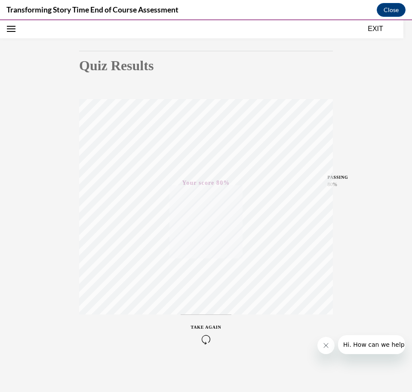
click at [376, 29] on button "EXIT" at bounding box center [376, 29] width 52 height 10
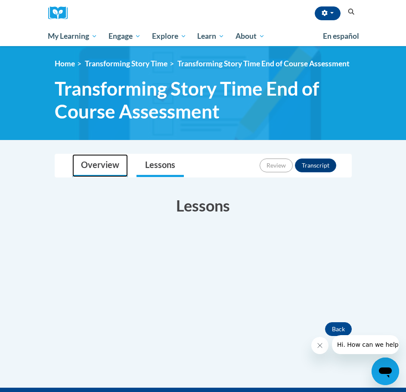
click at [99, 175] on link "Overview" at bounding box center [100, 165] width 56 height 23
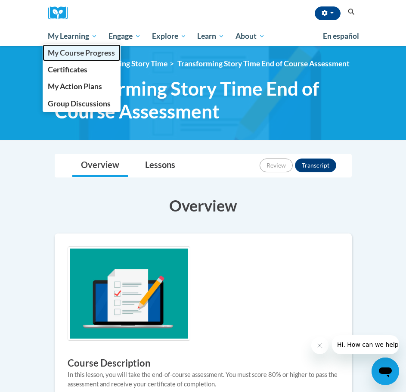
click at [82, 52] on span "My Course Progress" at bounding box center [81, 52] width 67 height 9
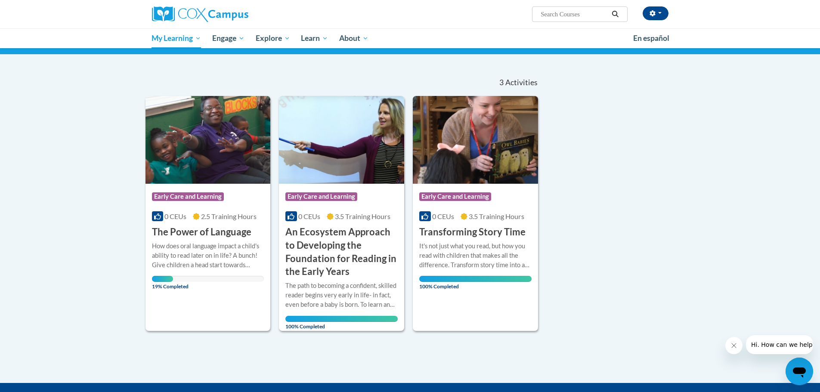
scroll to position [86, 0]
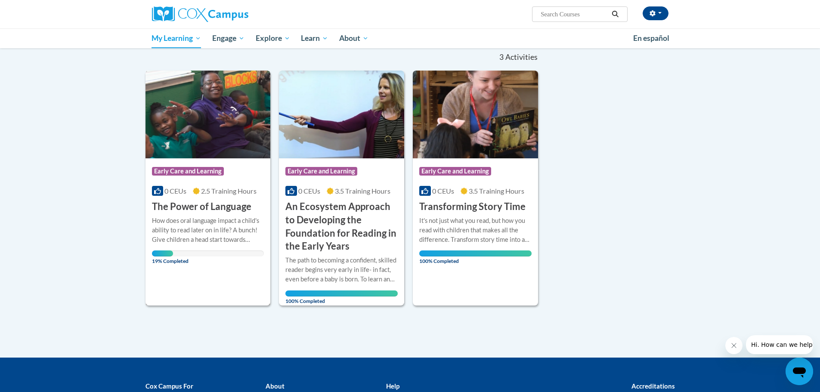
click at [247, 128] on img at bounding box center [207, 115] width 125 height 88
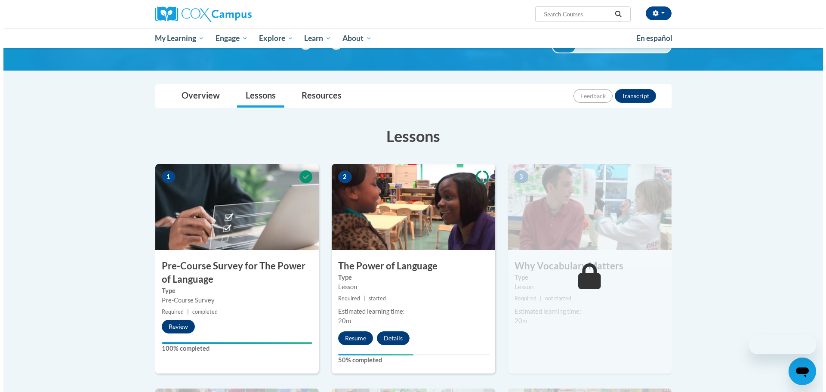
scroll to position [86, 0]
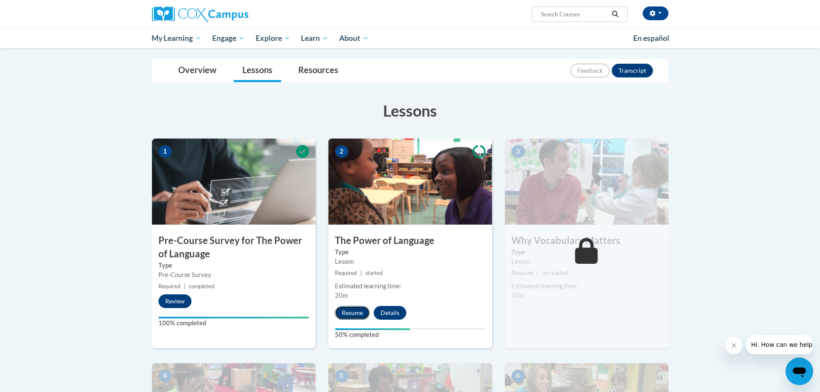
click at [347, 311] on button "Resume" at bounding box center [352, 313] width 35 height 14
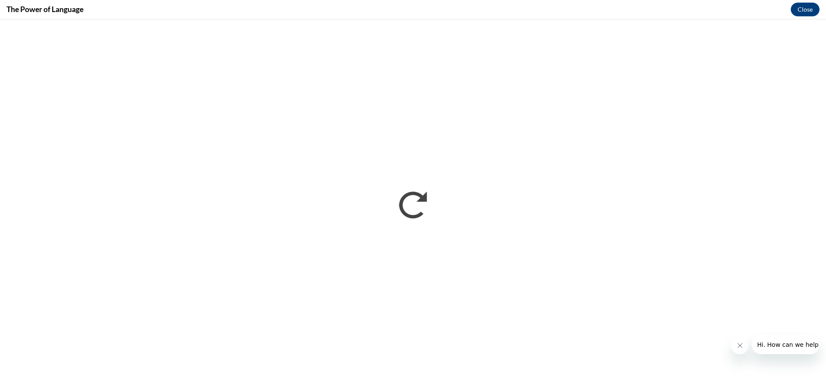
scroll to position [0, 0]
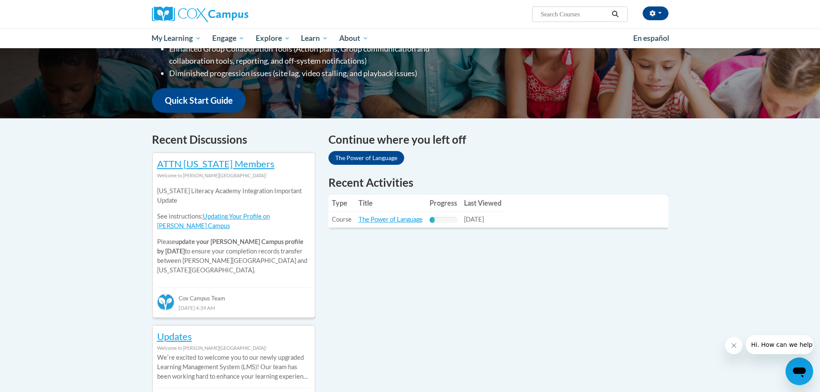
scroll to position [215, 0]
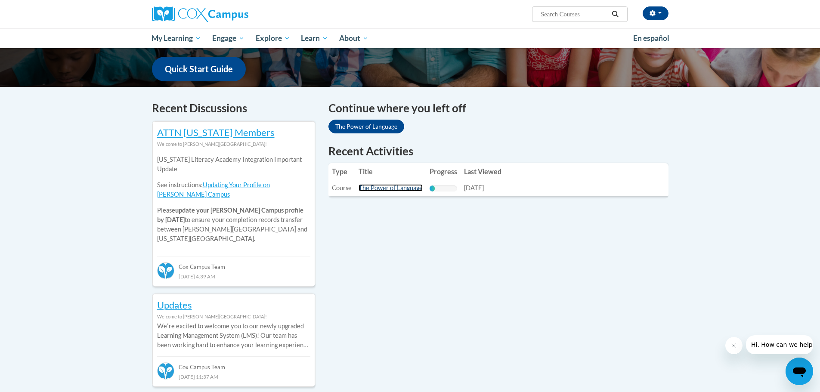
click at [389, 186] on link "The Power of Language" at bounding box center [391, 187] width 64 height 7
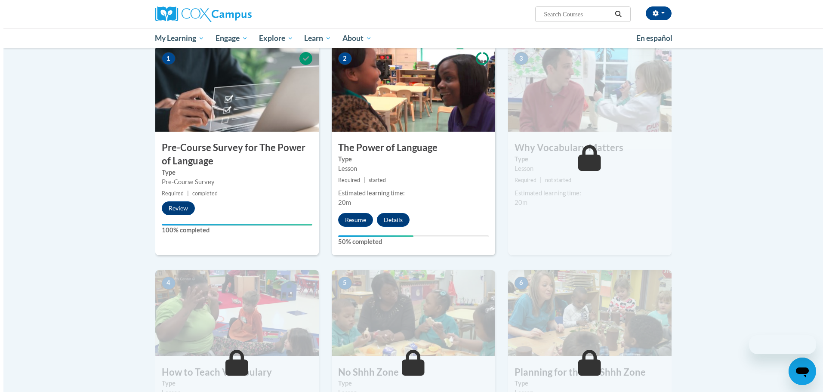
scroll to position [215, 0]
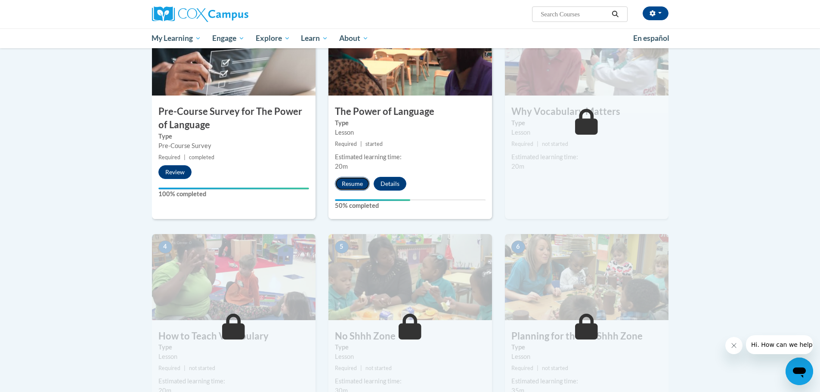
click at [355, 183] on button "Resume" at bounding box center [352, 184] width 35 height 14
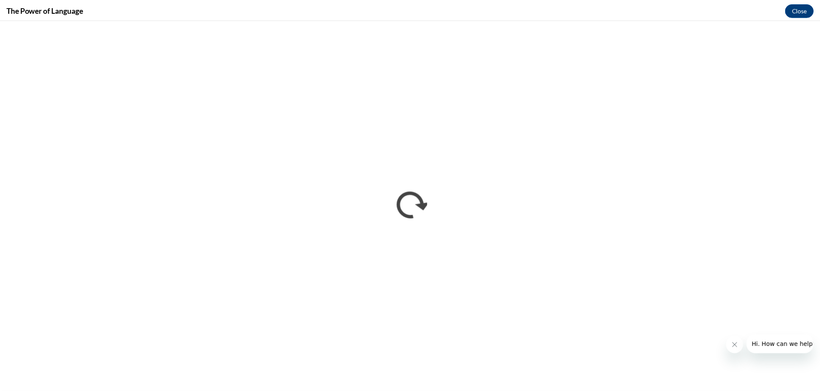
scroll to position [0, 0]
click at [794, 9] on button "Close" at bounding box center [805, 10] width 29 height 14
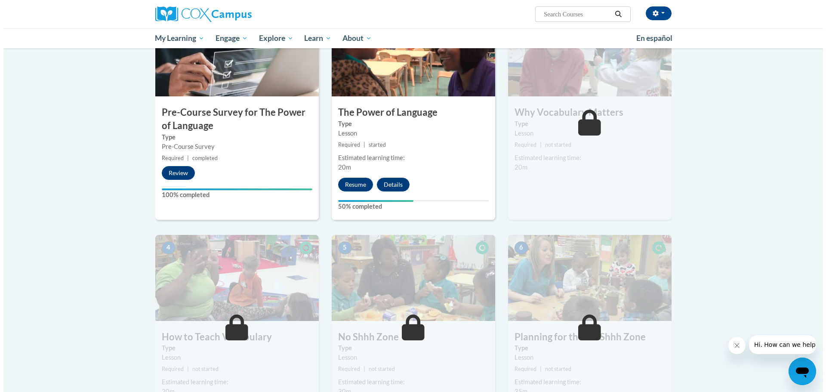
scroll to position [172, 0]
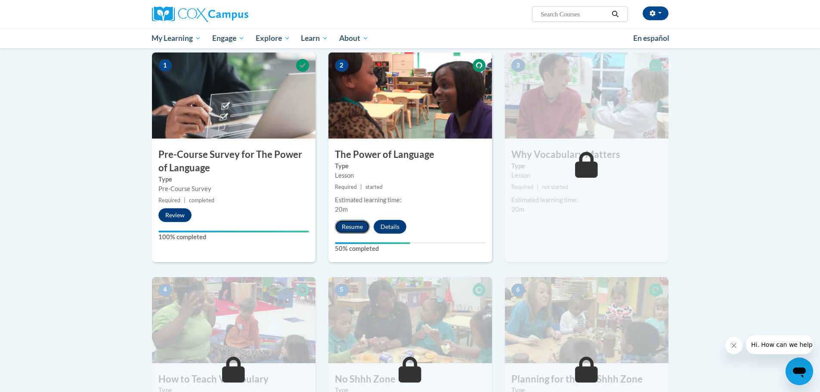
click at [361, 228] on button "Resume" at bounding box center [352, 227] width 35 height 14
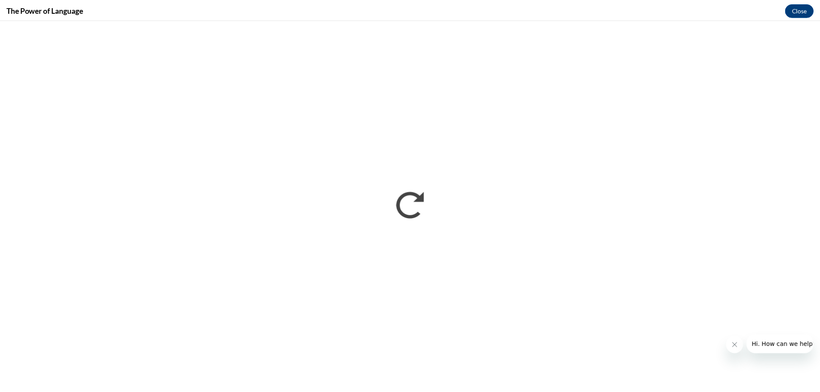
scroll to position [0, 0]
click at [811, 5] on button "Close" at bounding box center [805, 10] width 29 height 14
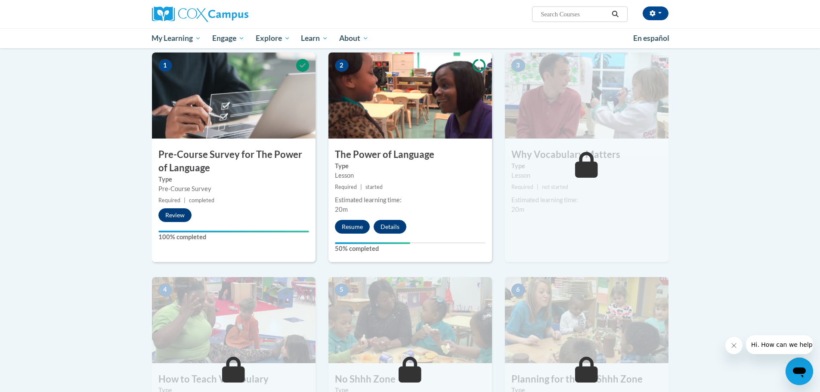
drag, startPoint x: 391, startPoint y: 183, endPoint x: 374, endPoint y: 178, distance: 18.3
drag, startPoint x: 374, startPoint y: 178, endPoint x: 724, endPoint y: 152, distance: 350.9
click at [724, 152] on body "[PERSON_NAME] ([GEOGRAPHIC_DATA]/New_York UTC-04:00) My Profile Inbox My Transc…" at bounding box center [410, 347] width 820 height 1039
click at [358, 229] on button "Resume" at bounding box center [352, 227] width 35 height 14
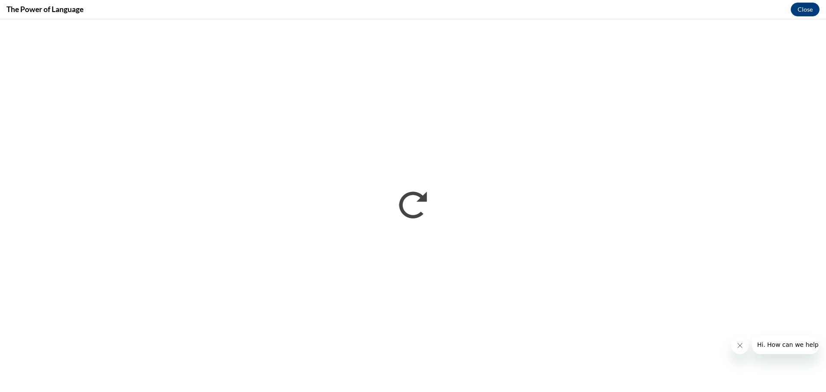
click at [740, 346] on icon "Close message from company" at bounding box center [740, 345] width 4 height 4
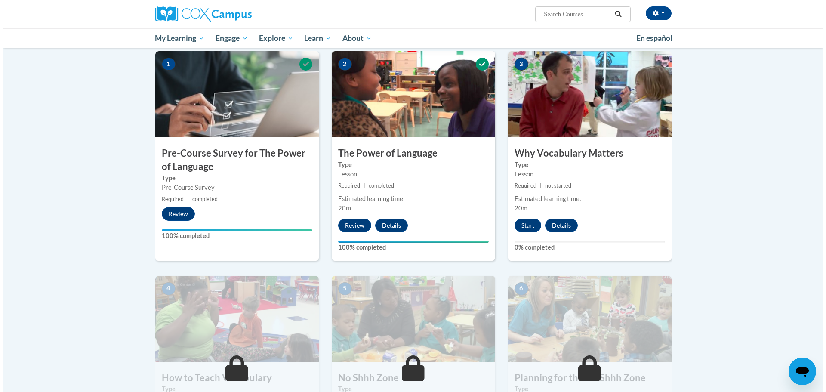
scroll to position [172, 0]
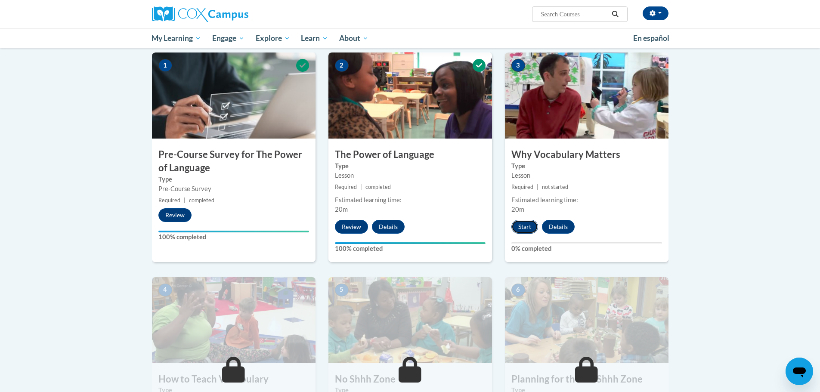
click at [523, 226] on button "Start" at bounding box center [524, 227] width 27 height 14
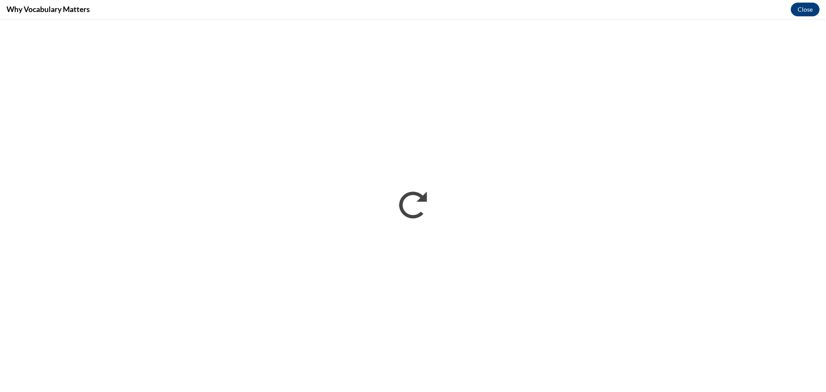
scroll to position [0, 0]
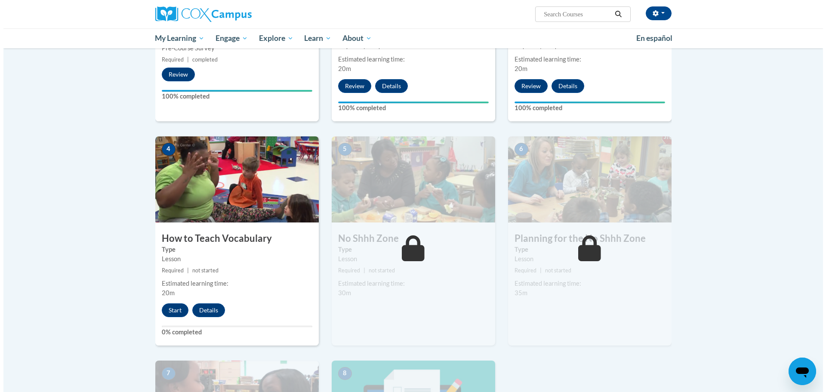
scroll to position [344, 0]
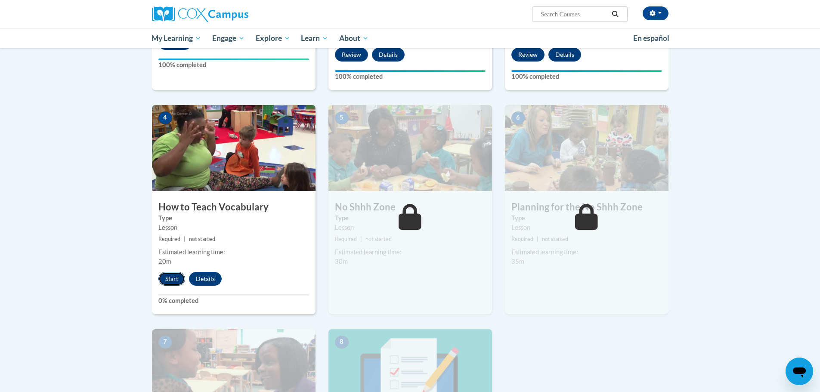
click at [179, 282] on button "Start" at bounding box center [171, 279] width 27 height 14
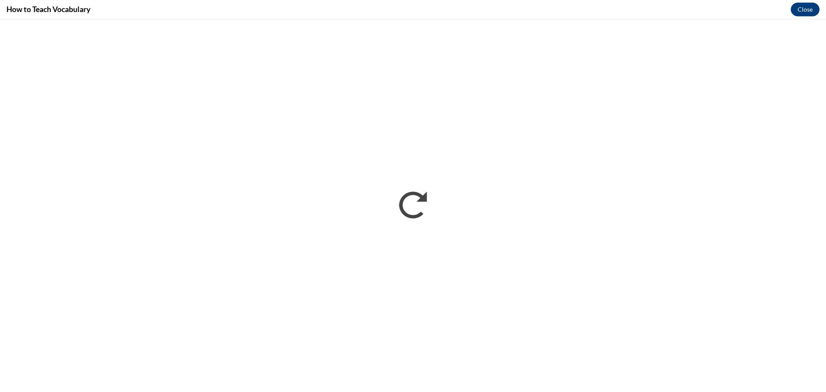
scroll to position [0, 0]
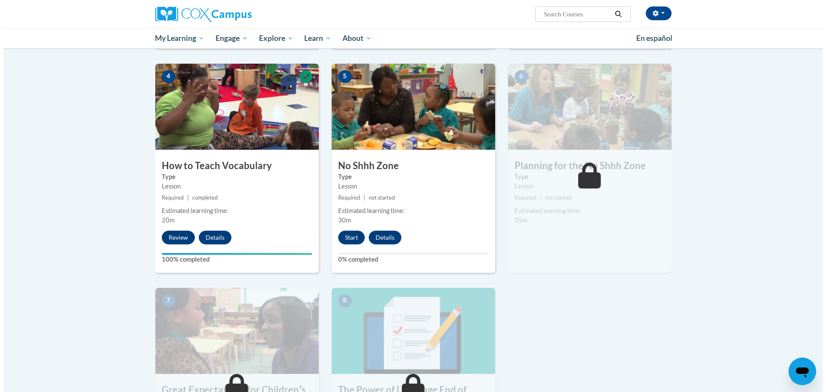
scroll to position [387, 0]
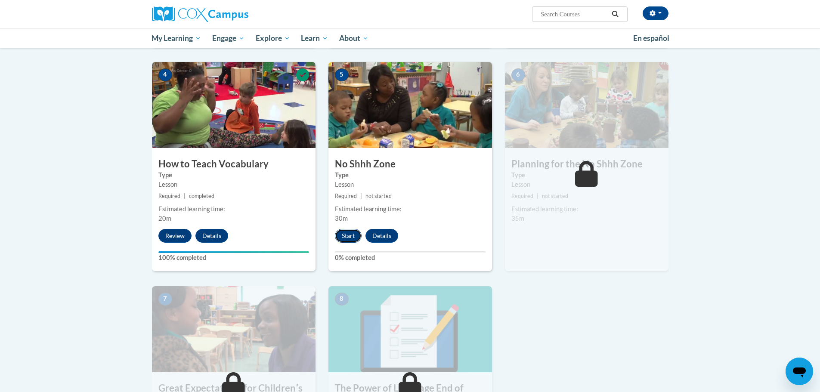
click at [347, 231] on button "Start" at bounding box center [348, 236] width 27 height 14
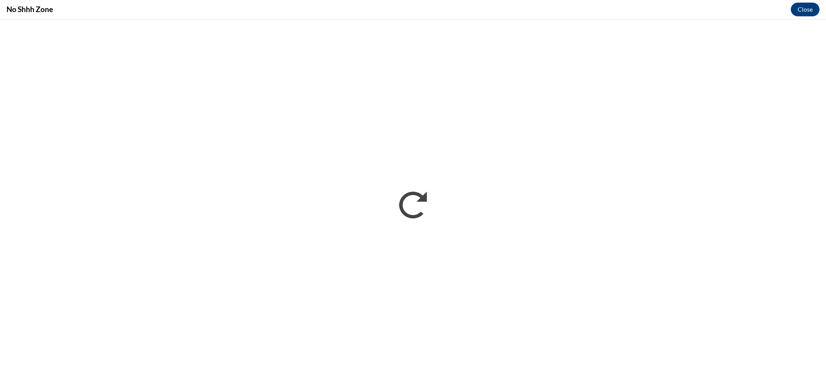
scroll to position [0, 0]
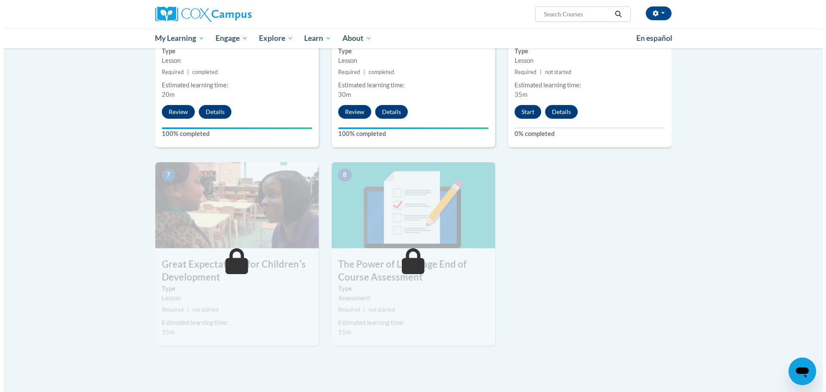
scroll to position [517, 0]
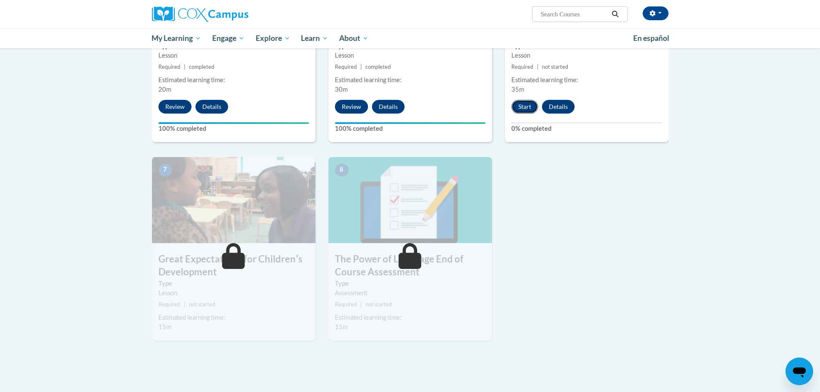
click at [520, 105] on button "Start" at bounding box center [524, 107] width 27 height 14
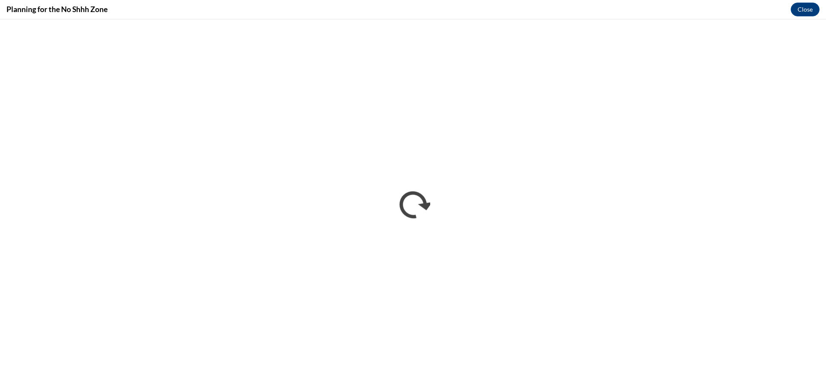
scroll to position [0, 0]
